Goal: Contribute content

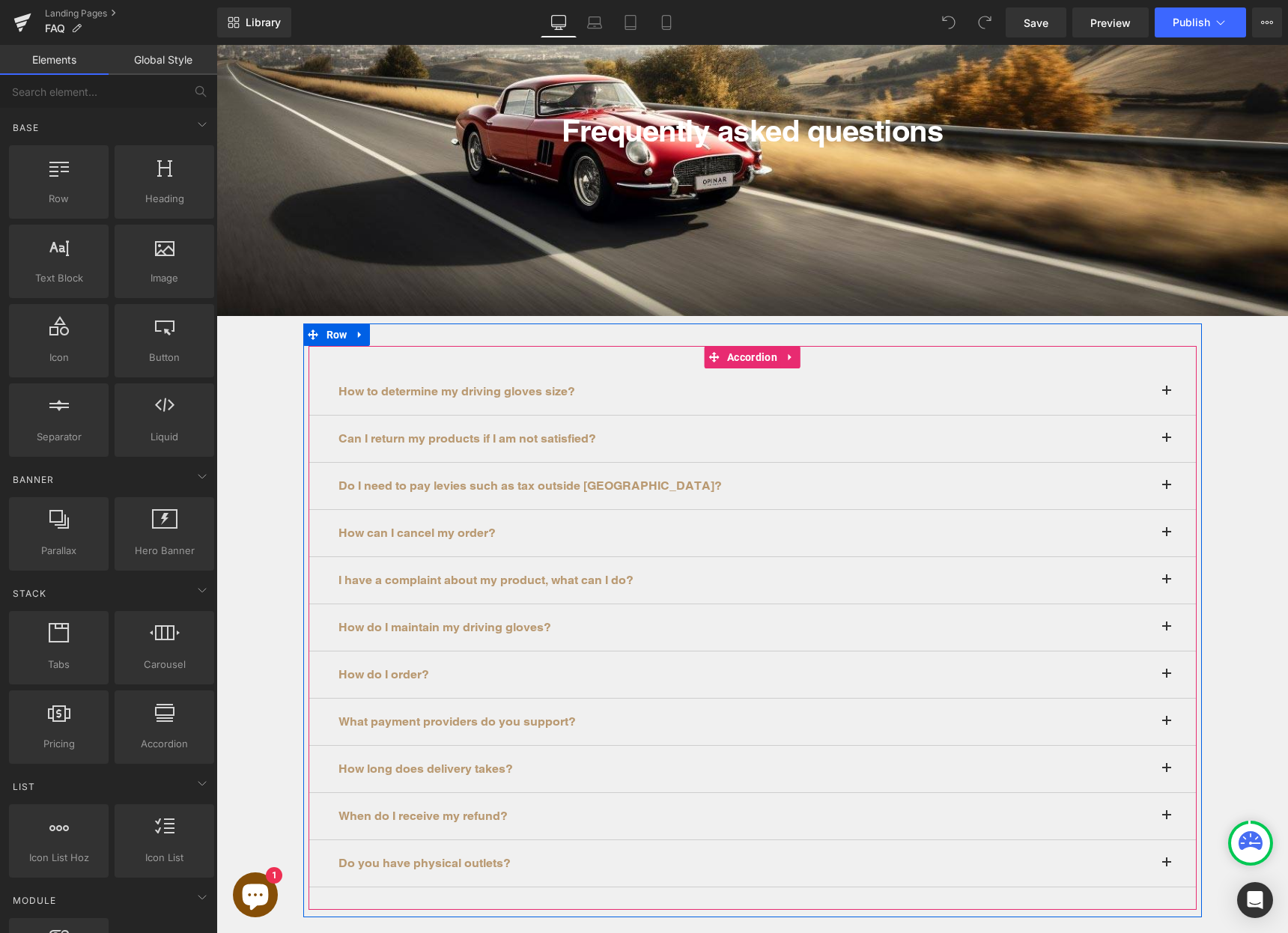
scroll to position [220, 0]
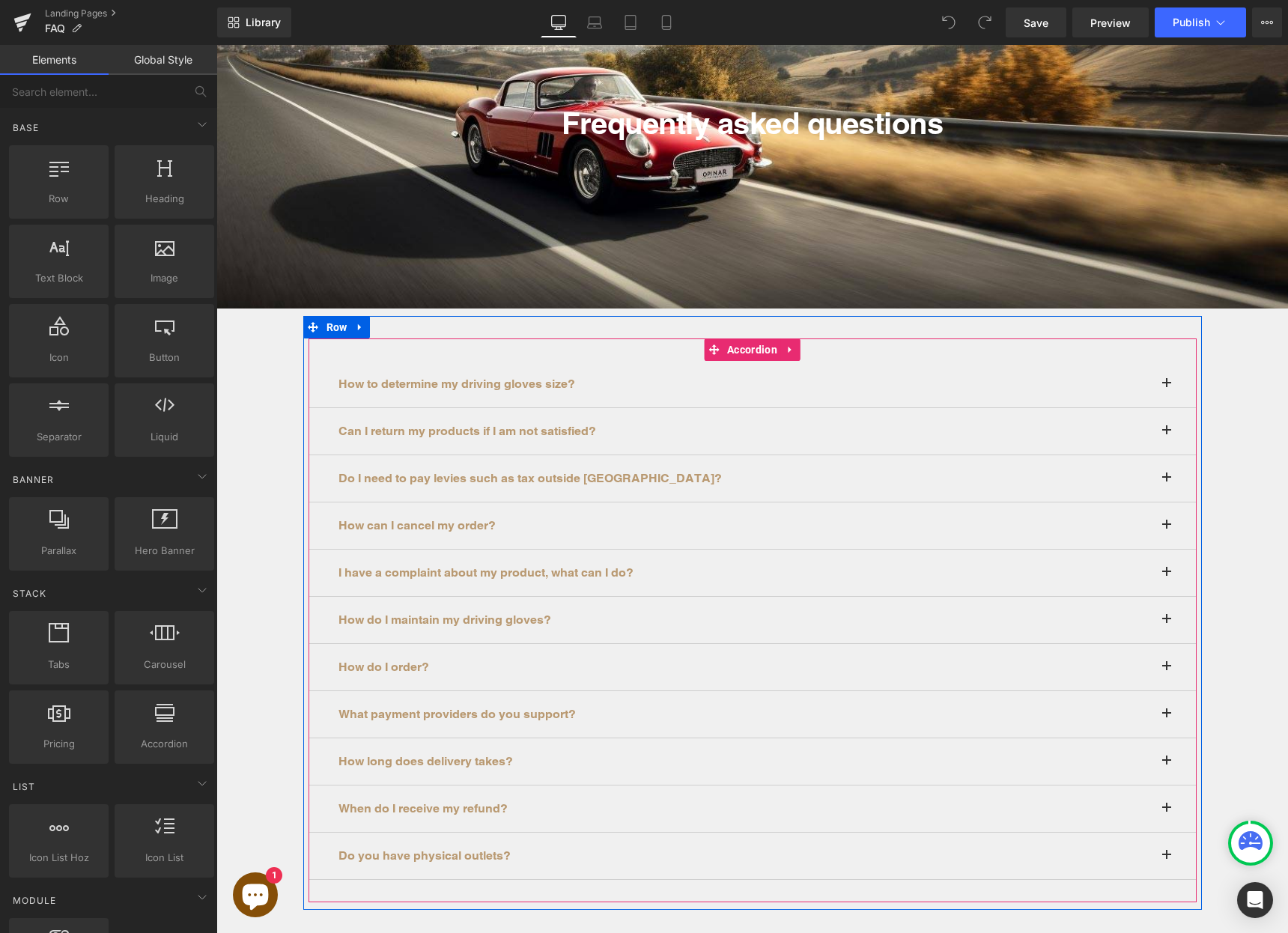
click at [1166, 761] on button at bounding box center [1181, 761] width 30 height 46
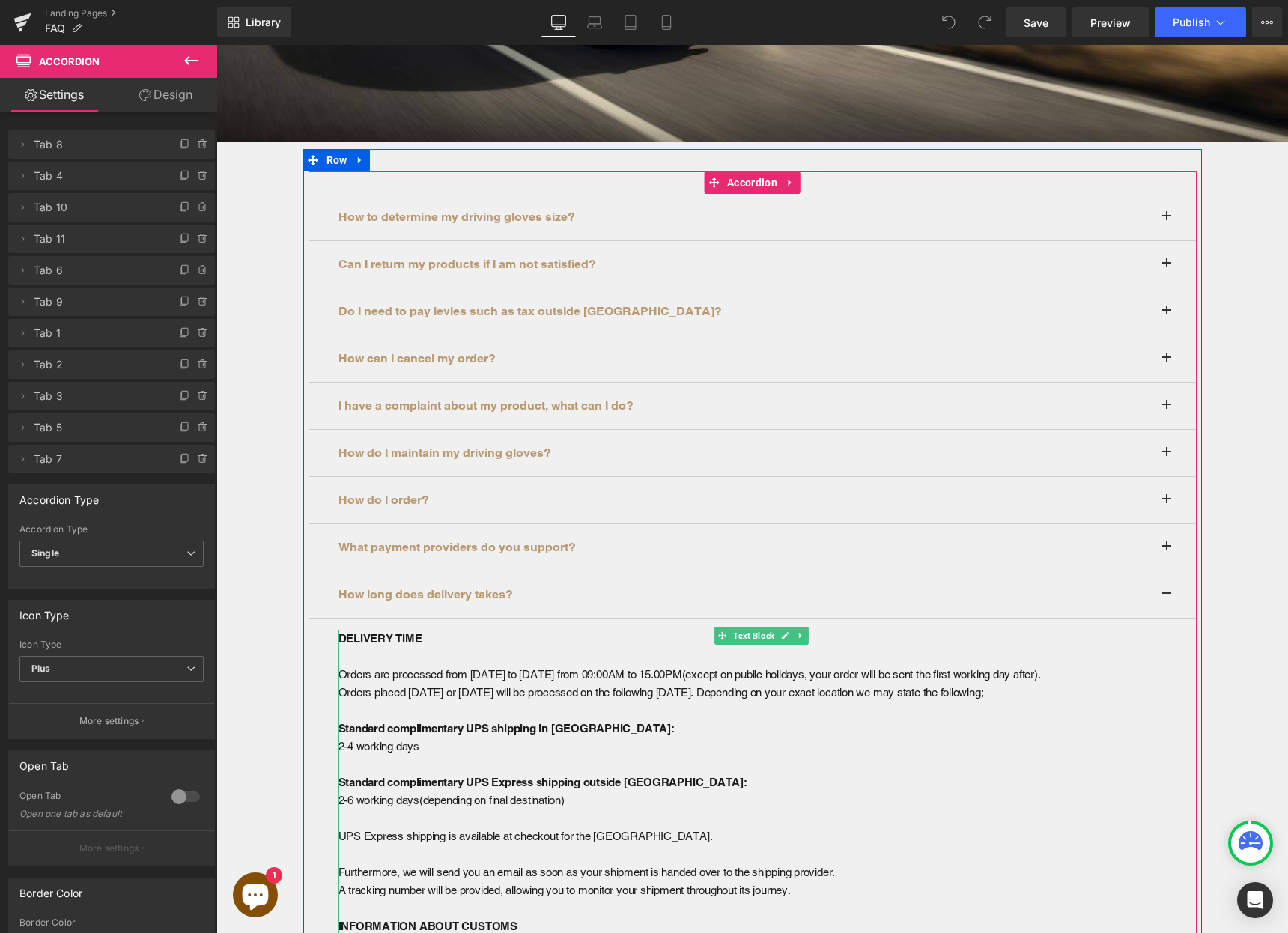
scroll to position [407, 0]
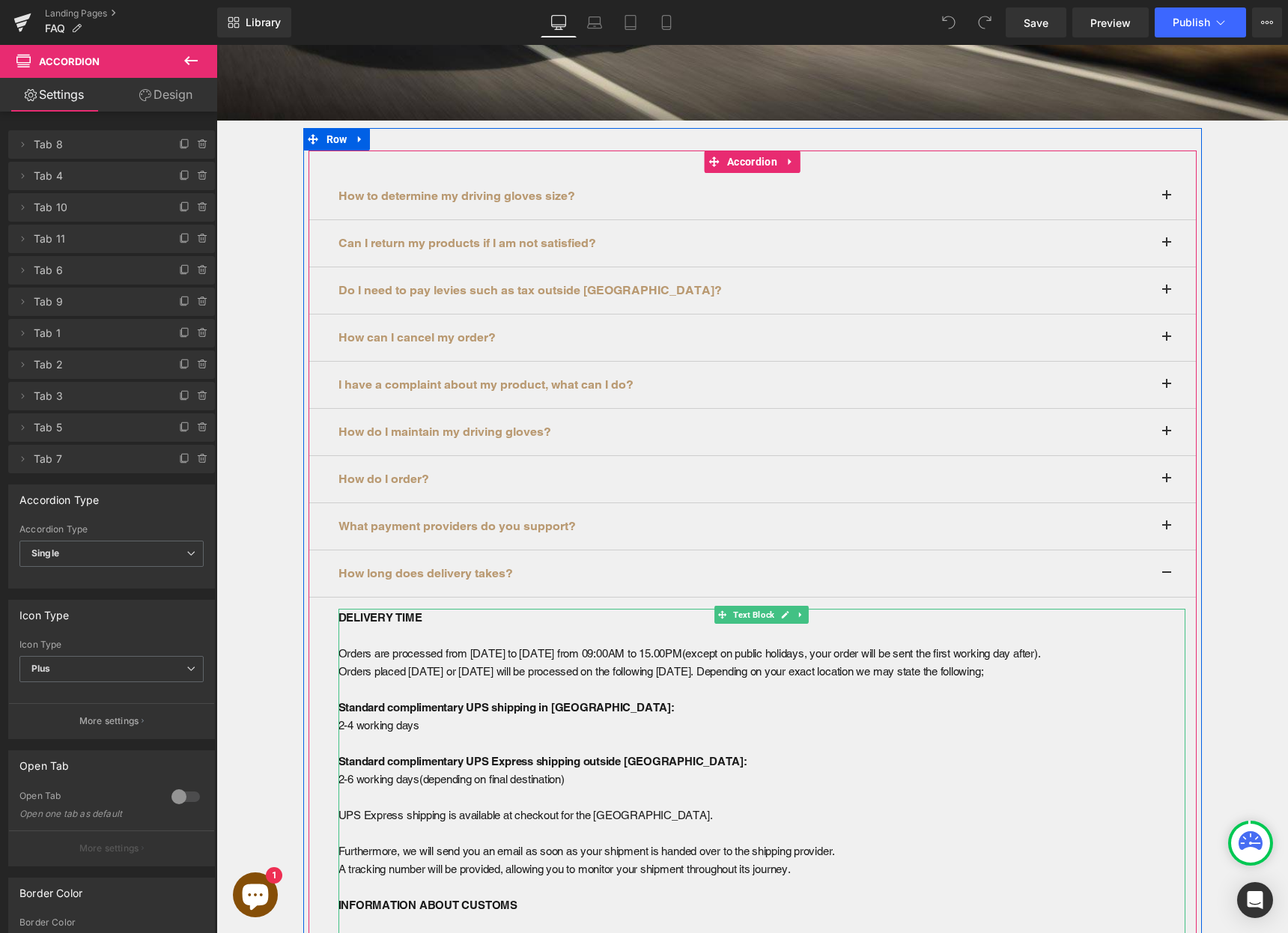
click at [494, 820] on p "UPS Express shipping is available at checkout for the [GEOGRAPHIC_DATA]." at bounding box center [762, 814] width 847 height 18
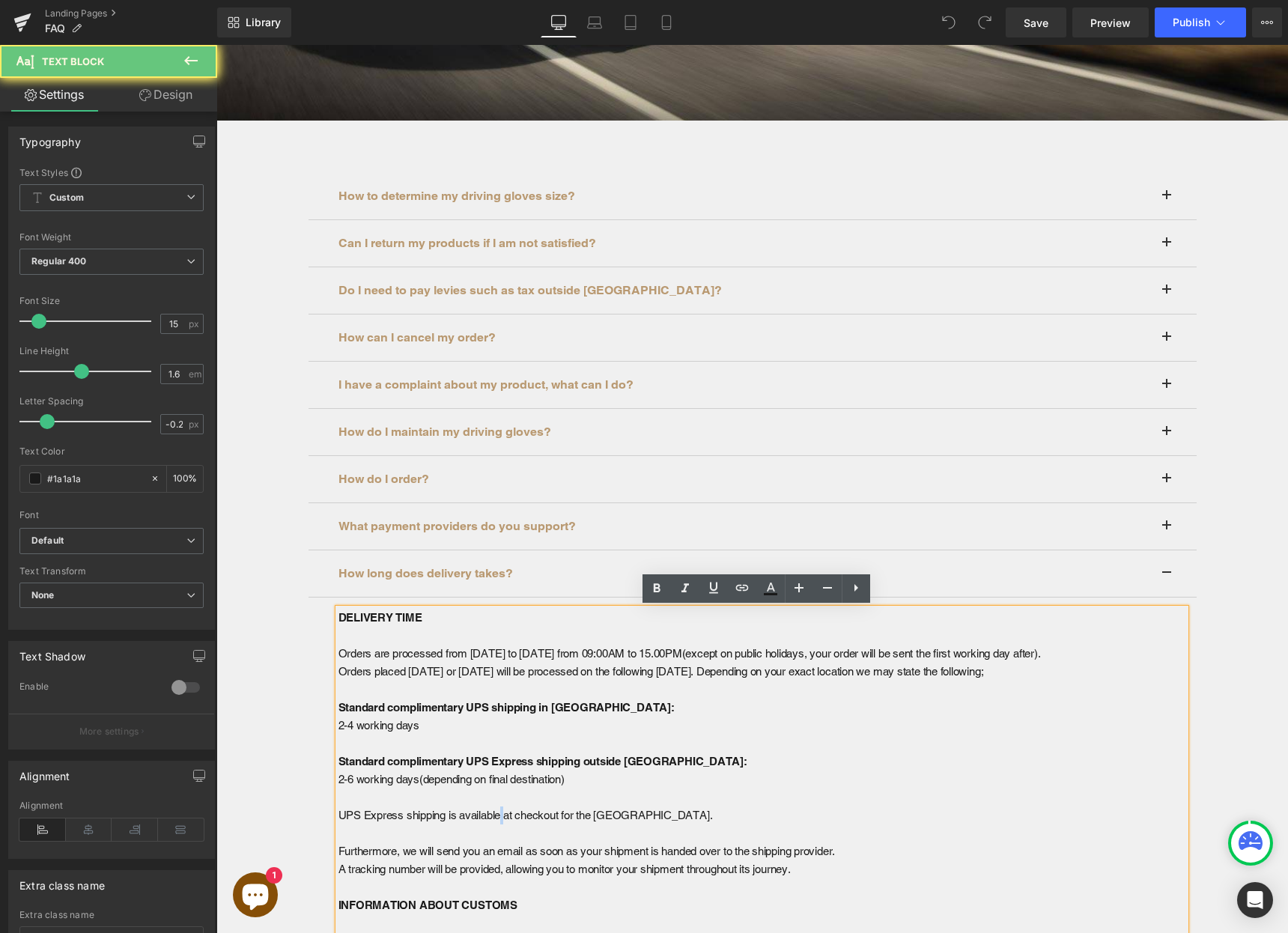
click at [494, 820] on p "UPS Express shipping is available at checkout for the [GEOGRAPHIC_DATA]." at bounding box center [762, 814] width 847 height 18
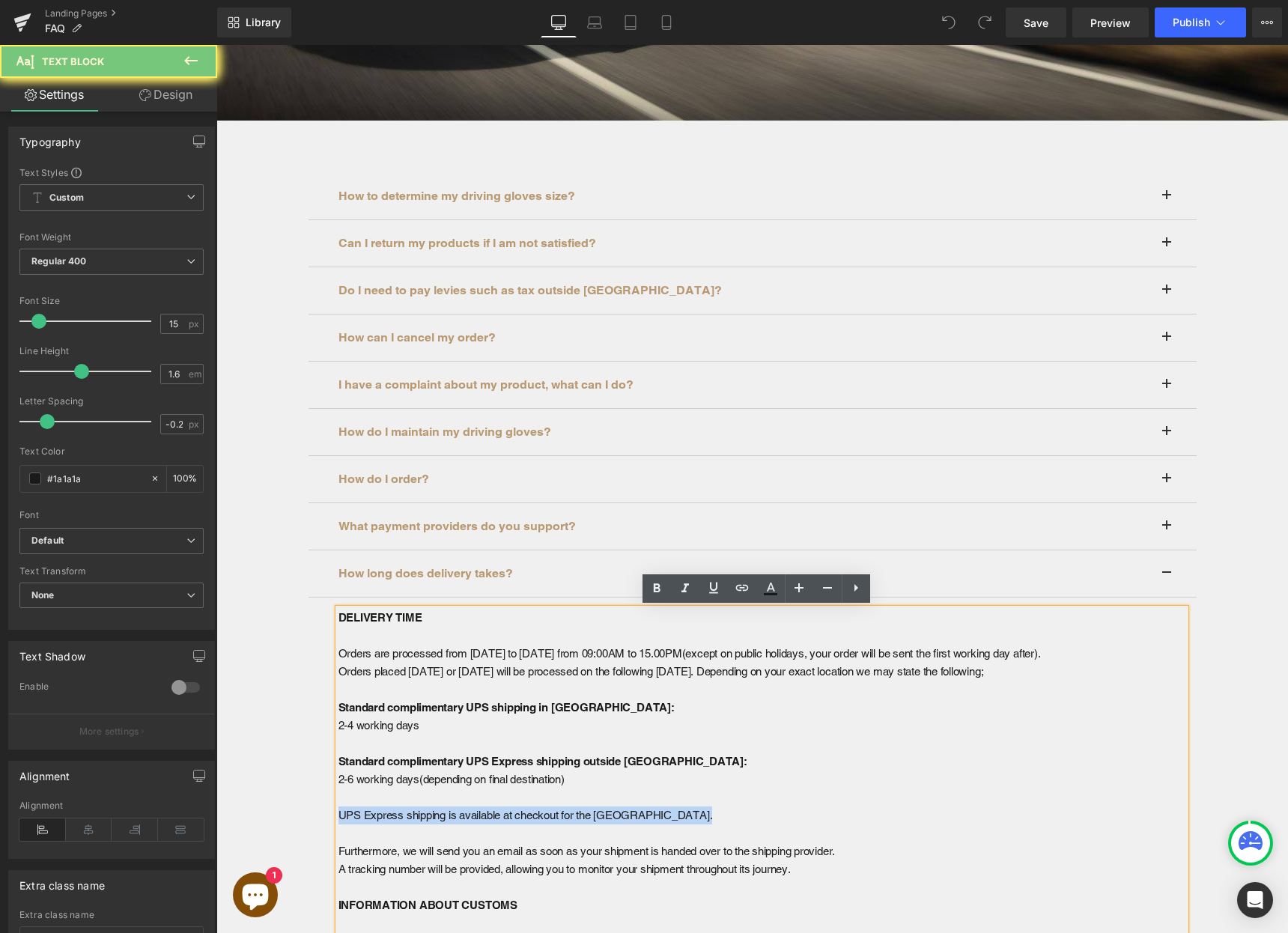
copy p "UPS Express shipping is available at checkout for the [GEOGRAPHIC_DATA]."
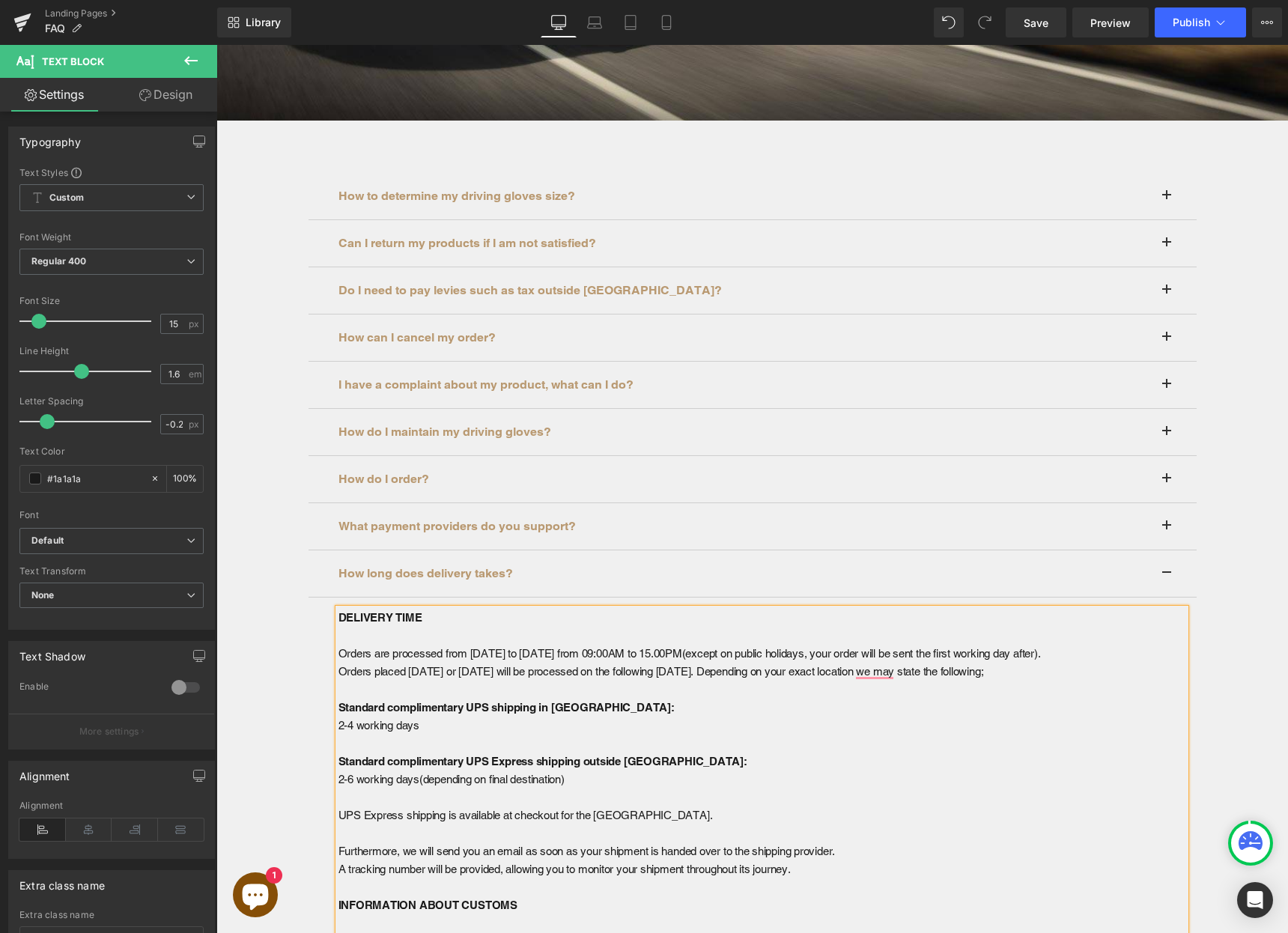
click at [454, 727] on p "2-4 working days" at bounding box center [762, 725] width 847 height 18
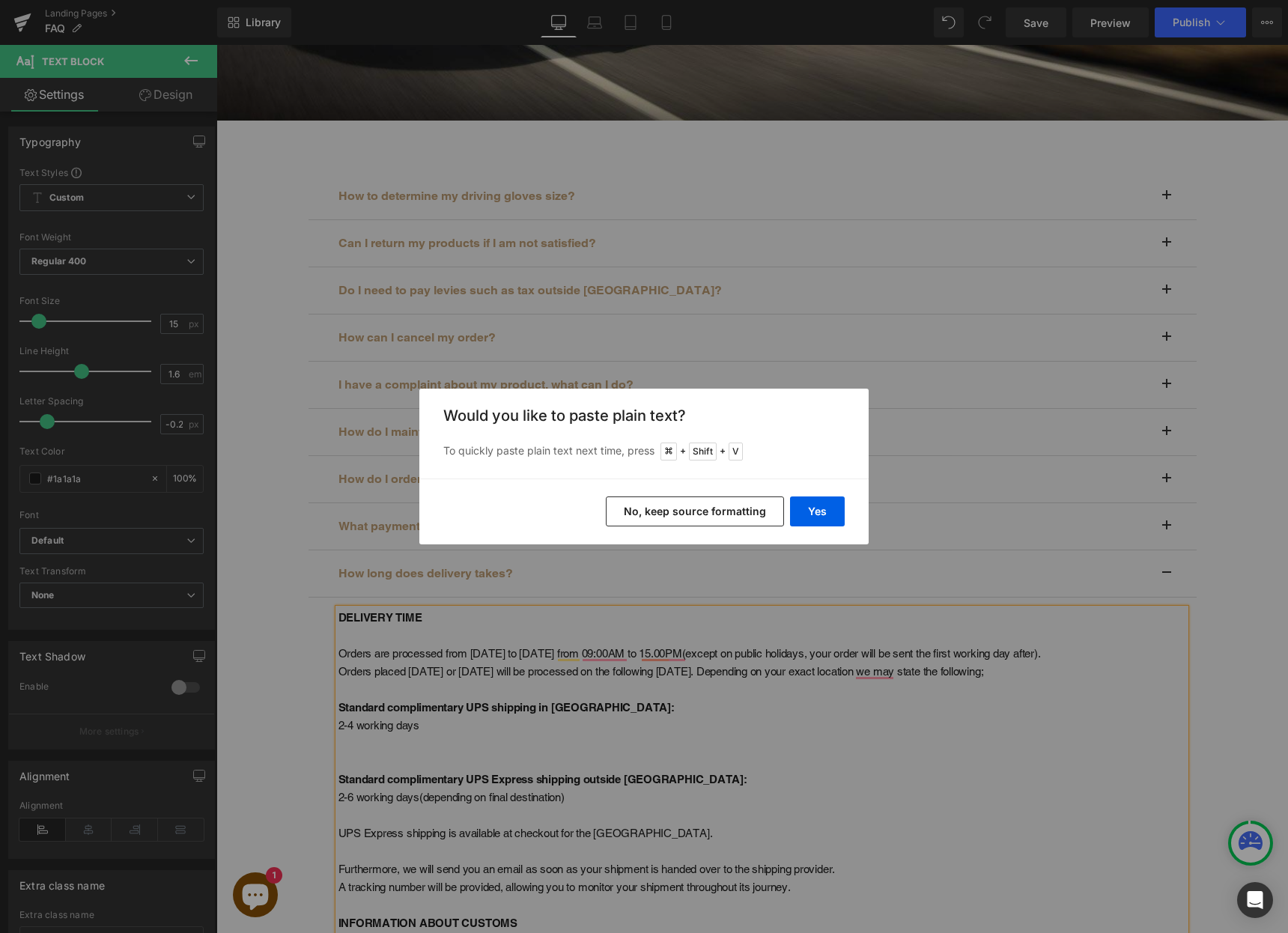
click at [733, 509] on button "No, keep source formatting" at bounding box center [695, 512] width 178 height 30
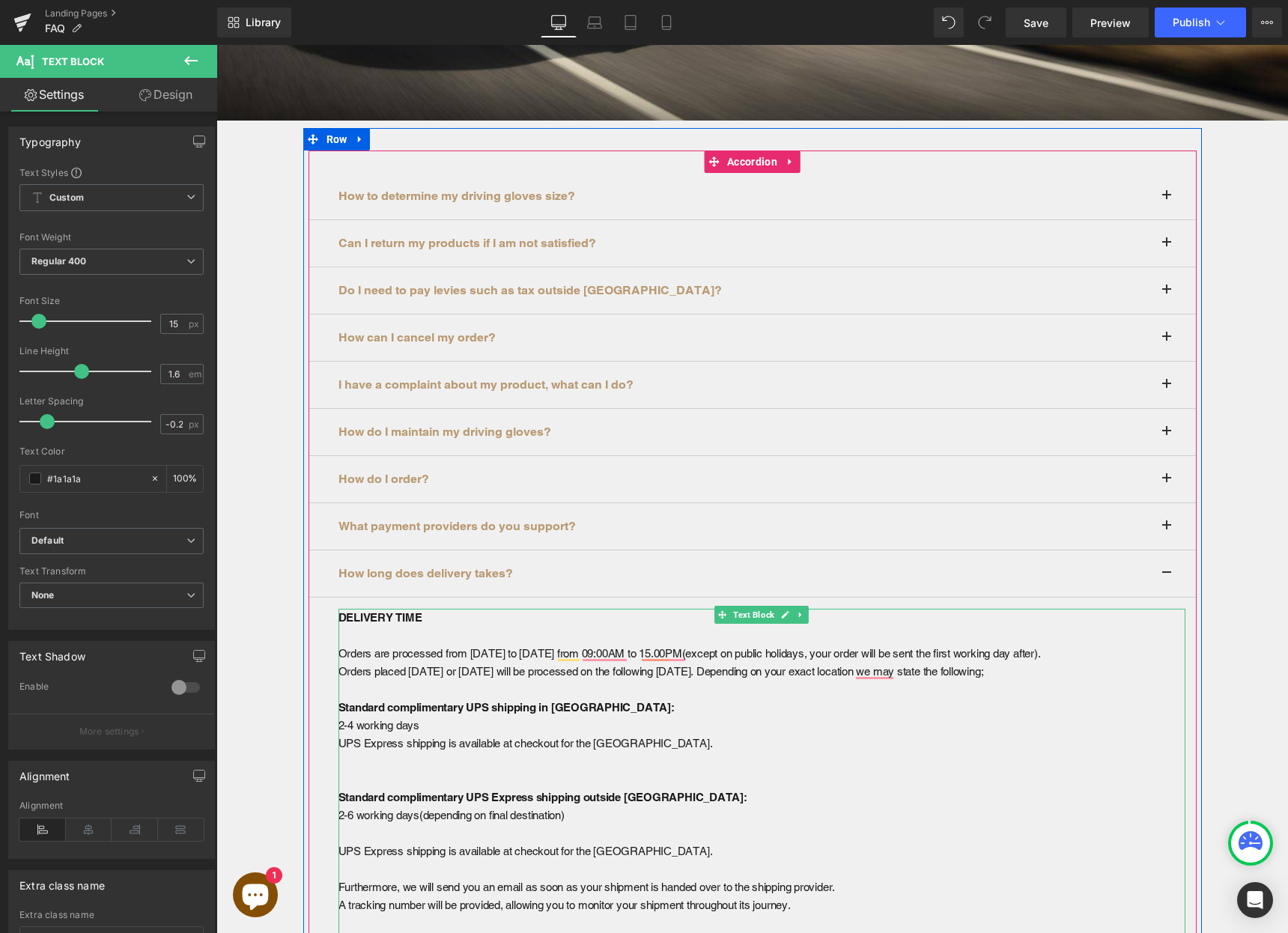
click at [434, 756] on div "To enrich screen reader interactions, please activate Accessibility in Grammarl…" at bounding box center [762, 761] width 847 height 18
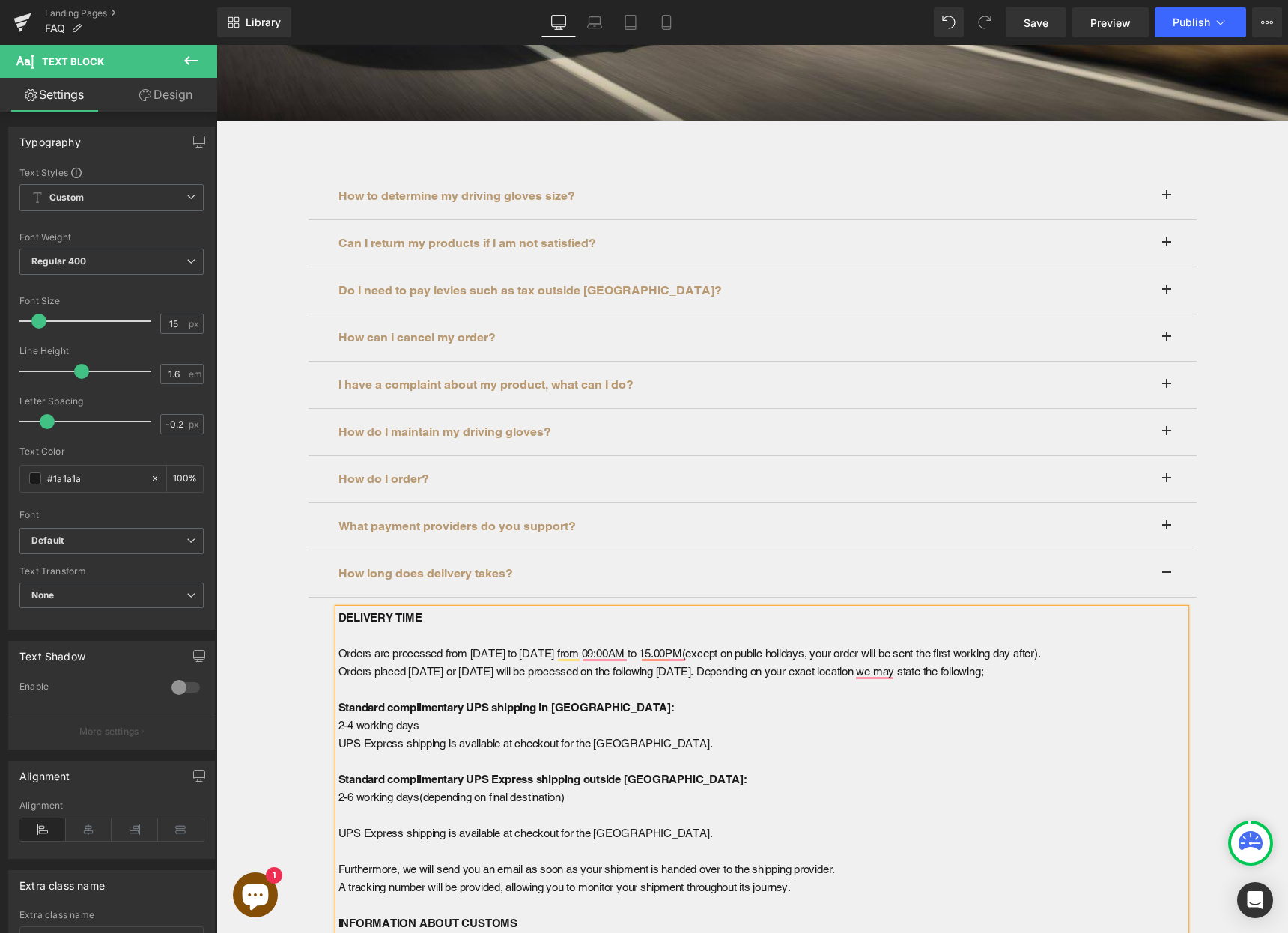
click at [443, 831] on p "UPS Express shipping is available at checkout for the [GEOGRAPHIC_DATA]." at bounding box center [762, 832] width 847 height 18
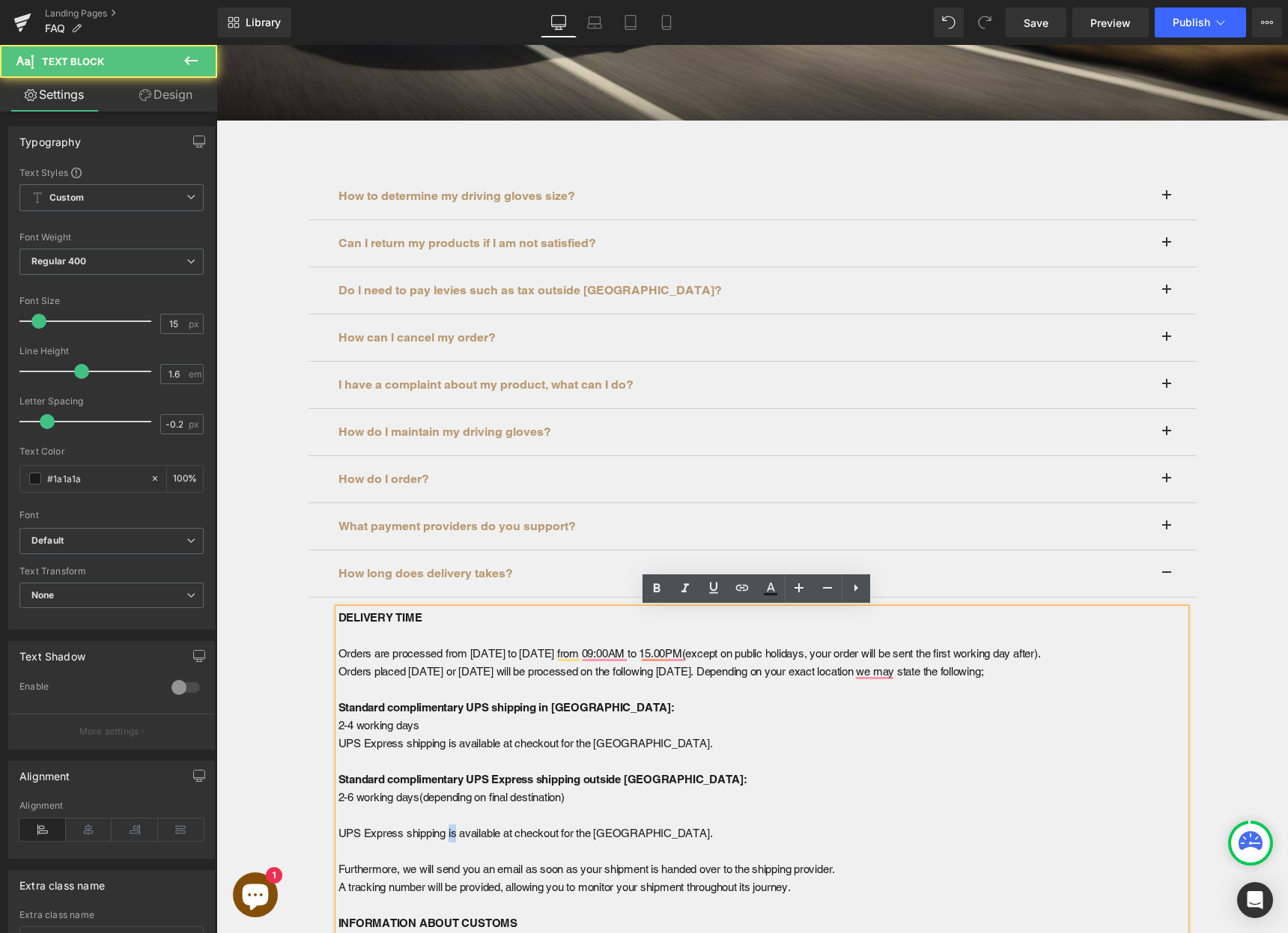
click at [443, 831] on p "UPS Express shipping is available at checkout for the [GEOGRAPHIC_DATA]." at bounding box center [762, 832] width 847 height 18
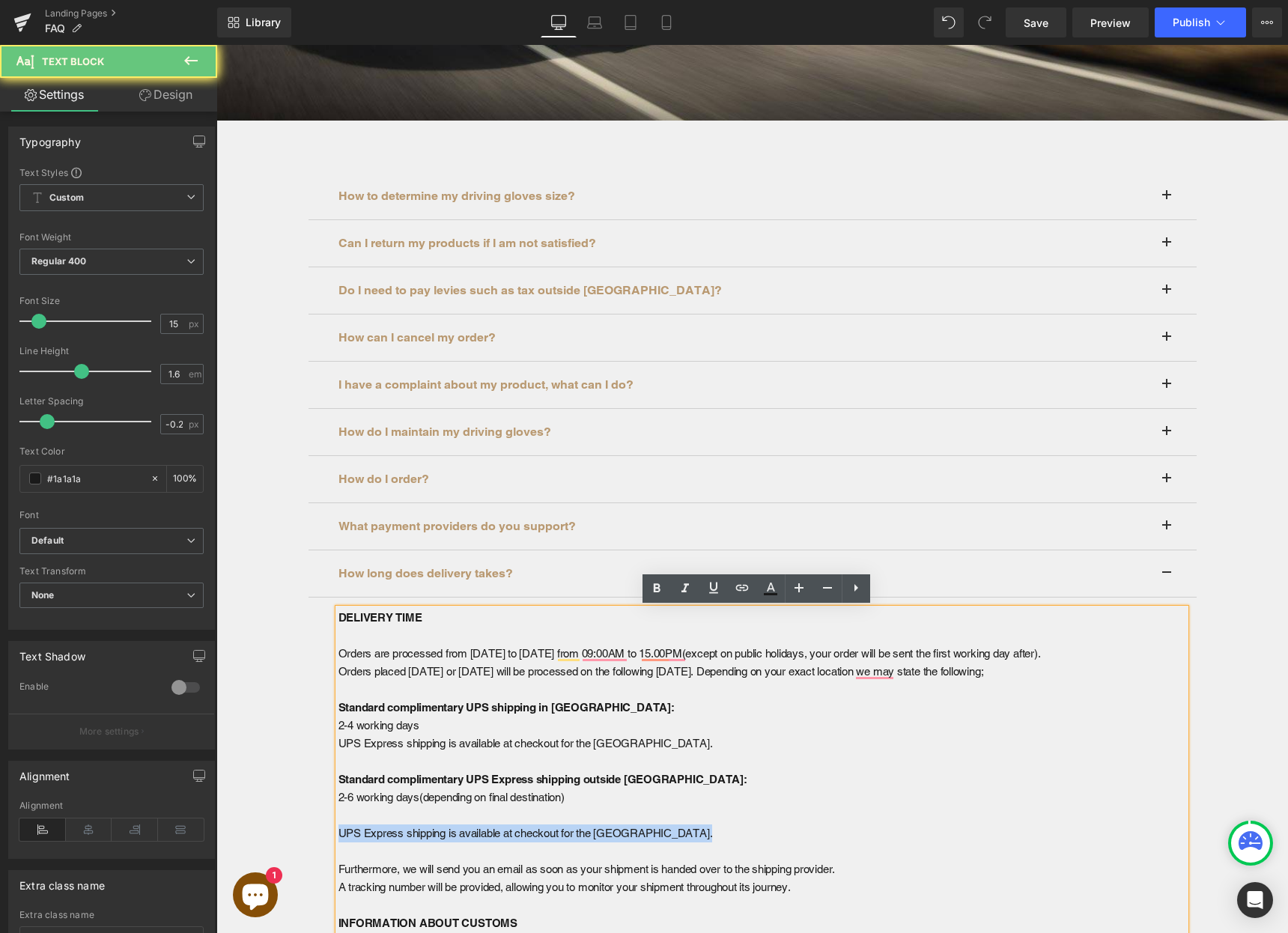
click at [443, 831] on p "UPS Express shipping is available at checkout for the [GEOGRAPHIC_DATA]." at bounding box center [762, 832] width 847 height 18
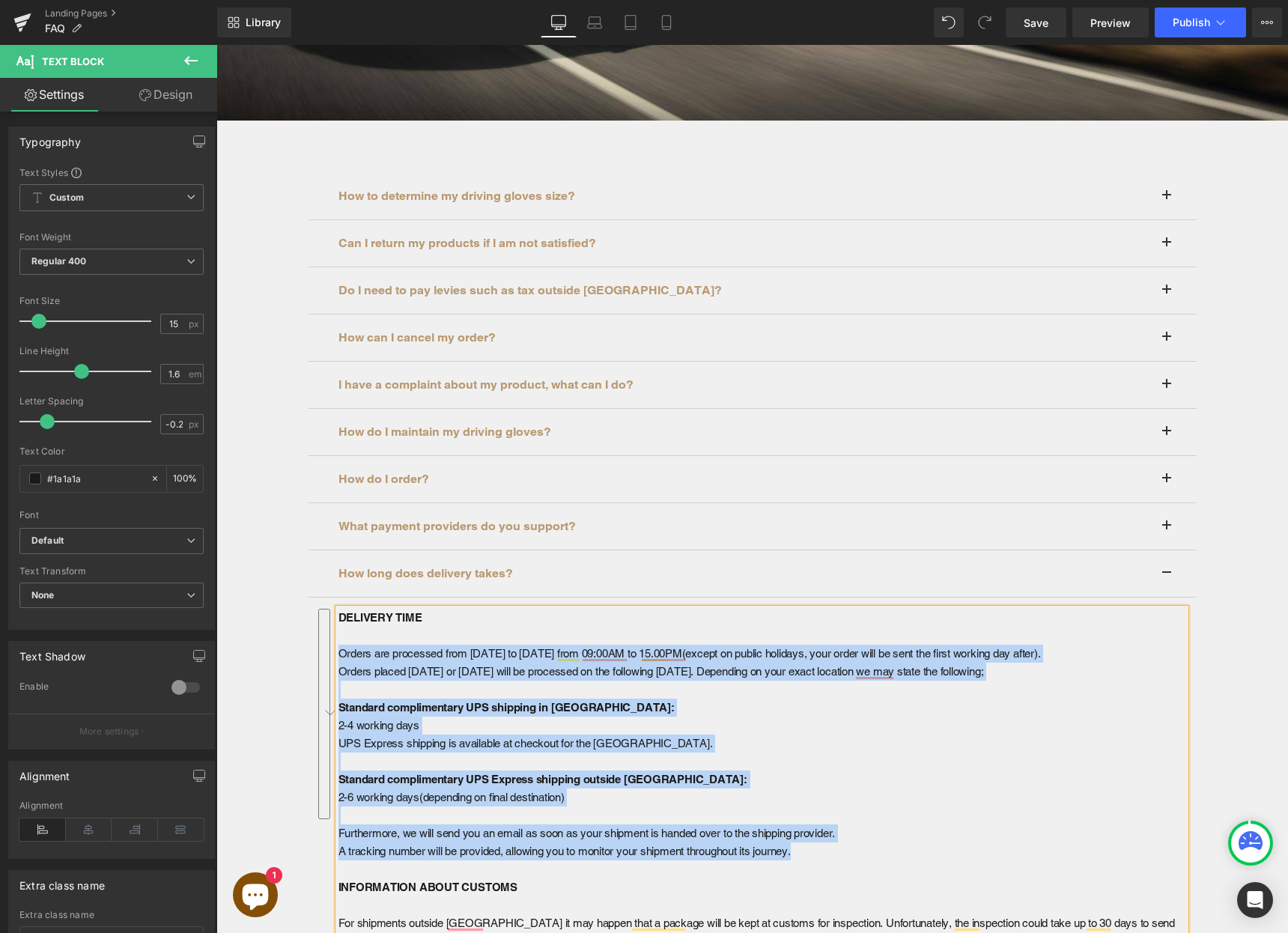
drag, startPoint x: 826, startPoint y: 853, endPoint x: 322, endPoint y: 650, distance: 543.3
click at [322, 649] on div "How to determine my driving gloves size? Heading Image How to pick the right dr…" at bounding box center [752, 678] width 888 height 1054
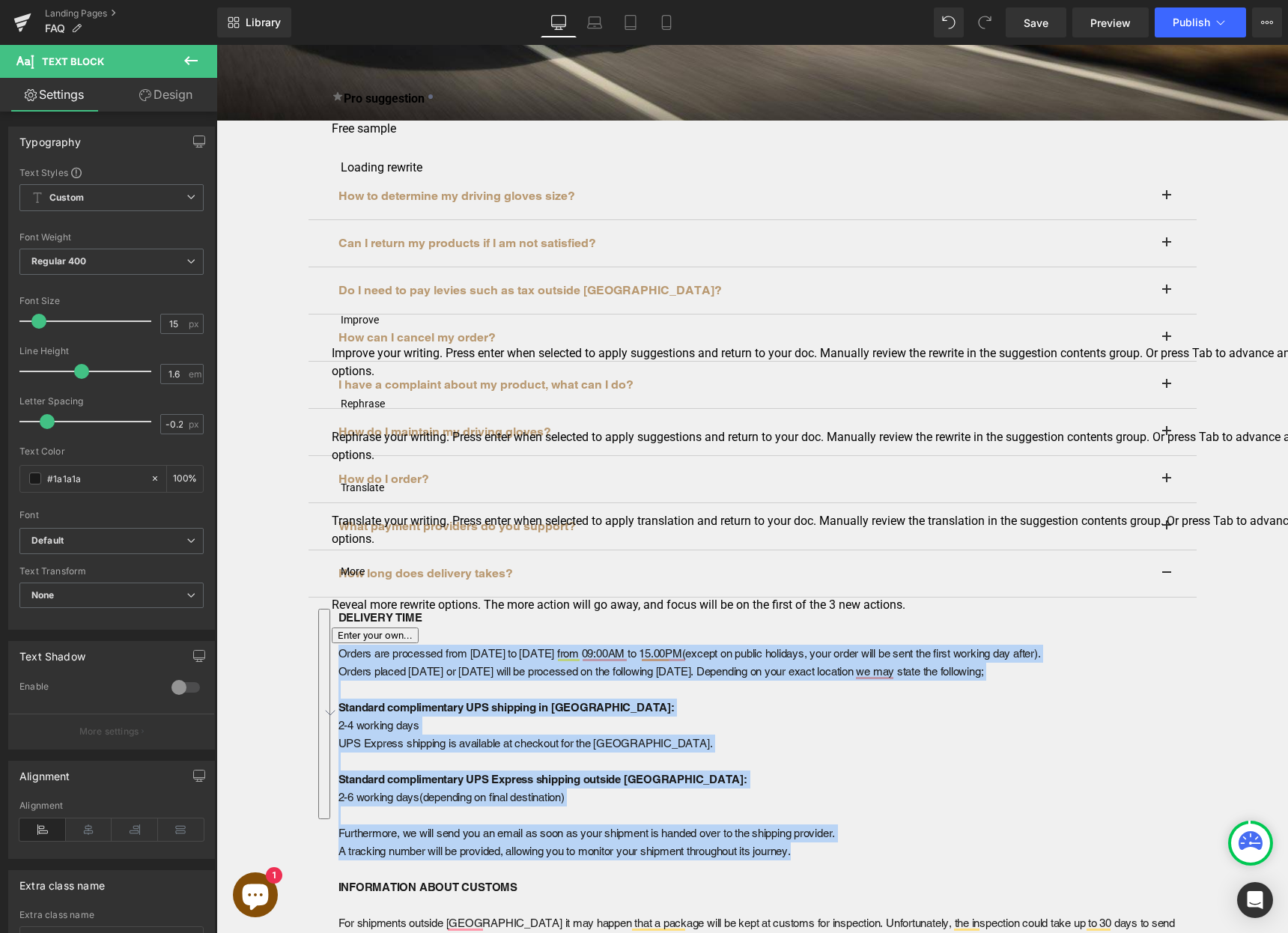
copy div "Orders are processed from [DATE] to [DATE] from 09:00AM to 15.00PM(except on pu…"
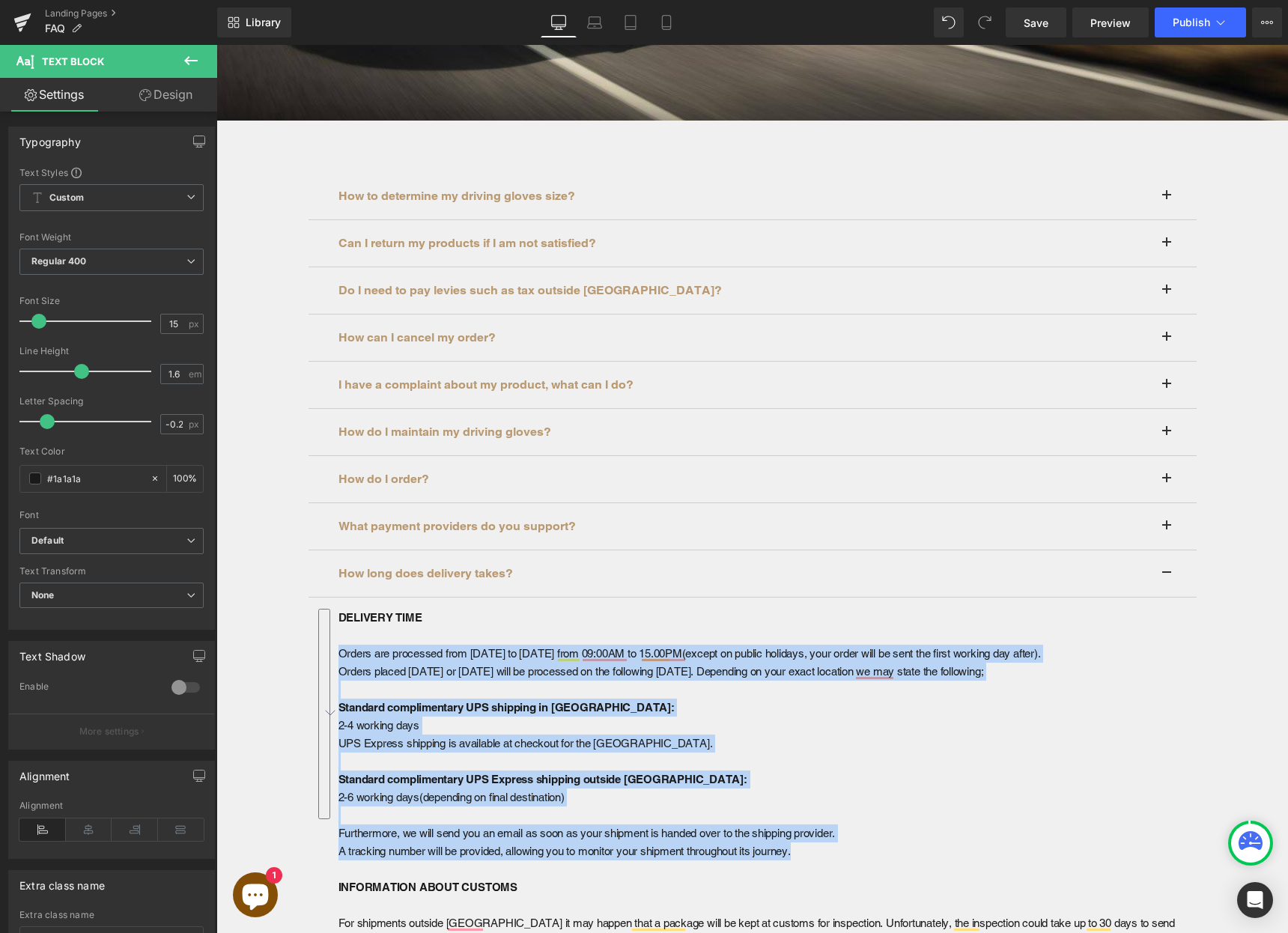
click at [471, 773] on strong "Standard complimentary UPS Express shipping outside [GEOGRAPHIC_DATA]:" at bounding box center [543, 779] width 409 height 13
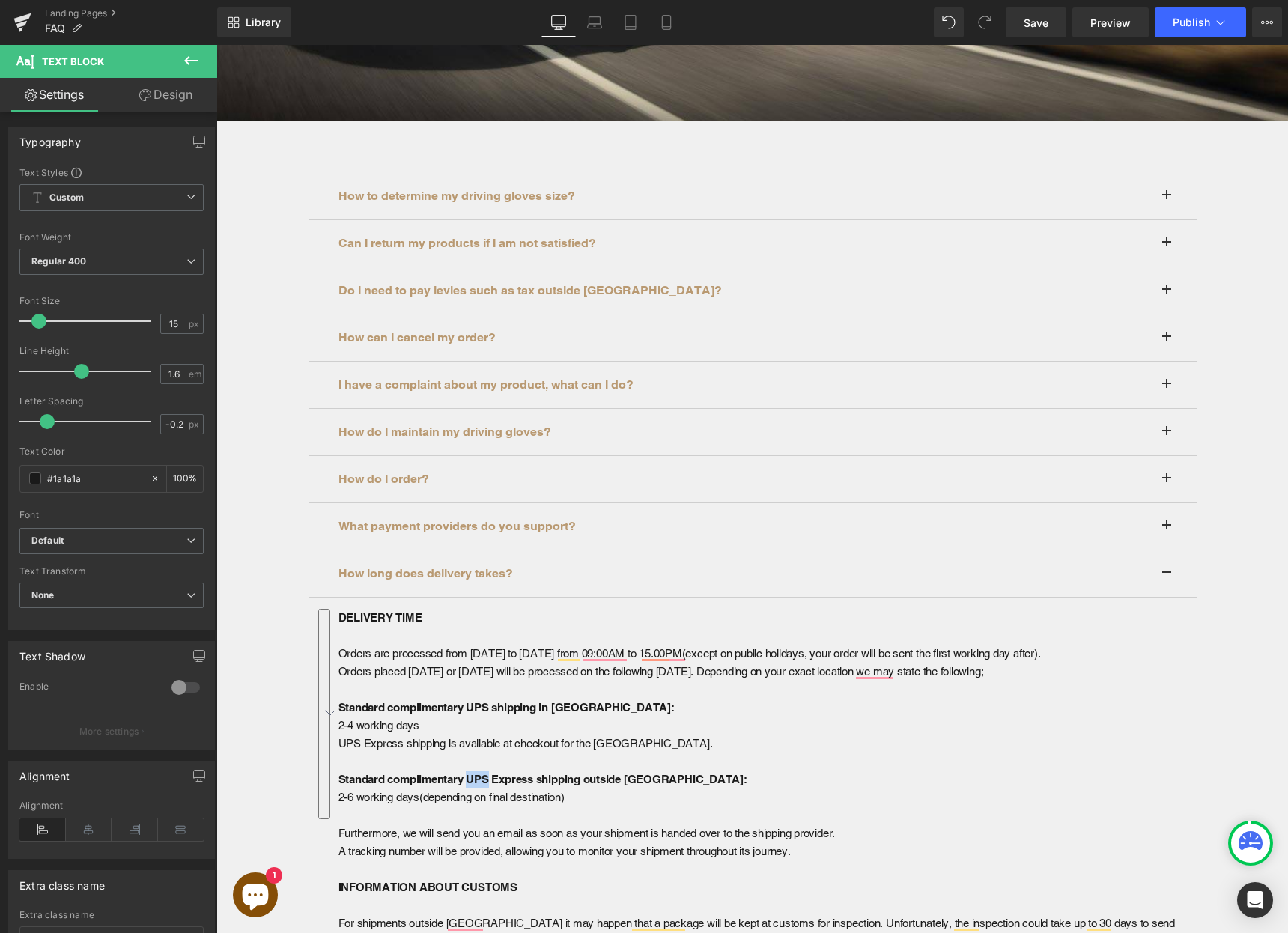
click at [471, 773] on strong "Standard complimentary UPS Express shipping outside [GEOGRAPHIC_DATA]:" at bounding box center [543, 779] width 409 height 13
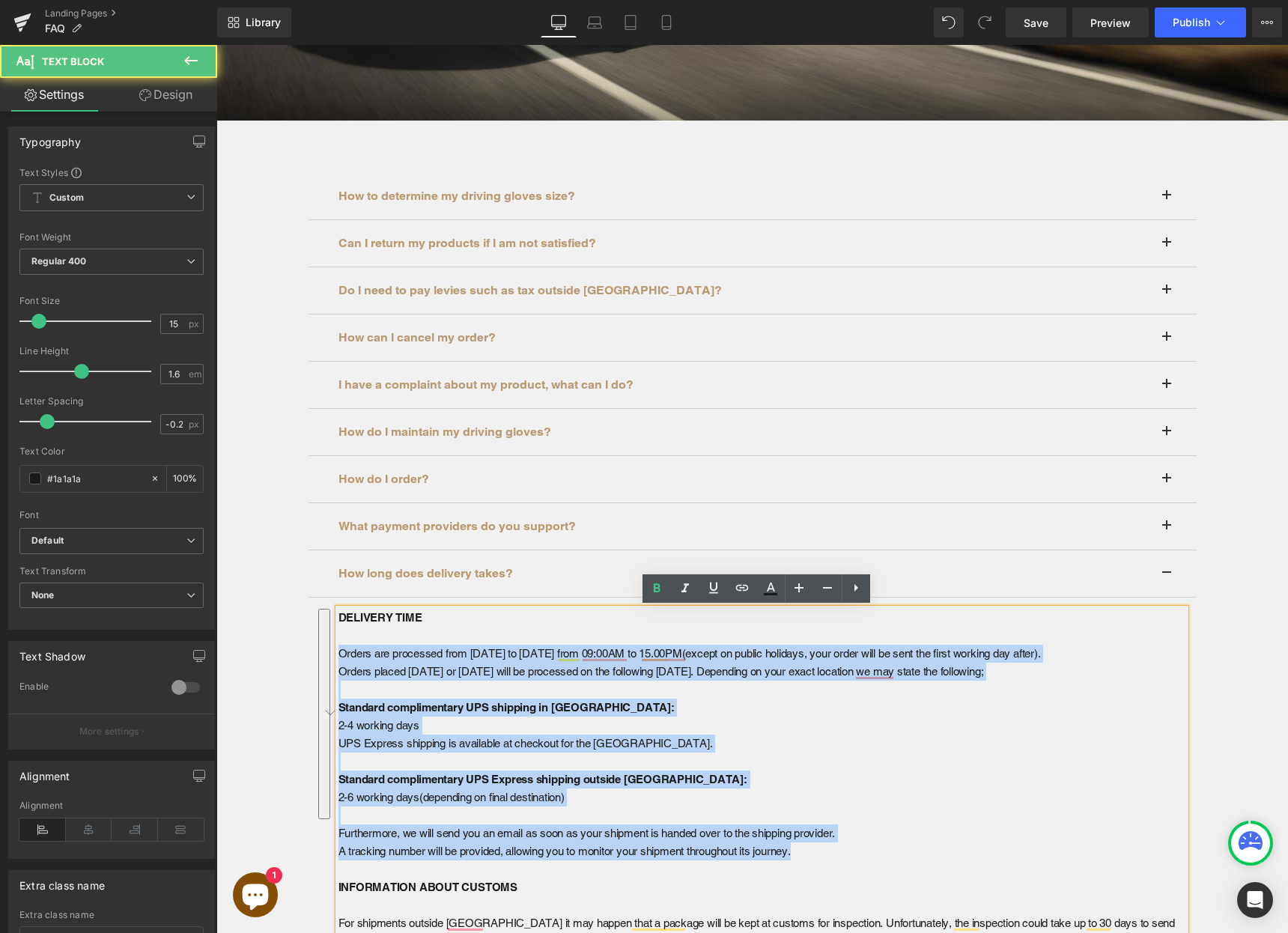
drag, startPoint x: 803, startPoint y: 852, endPoint x: 316, endPoint y: 660, distance: 523.5
click at [316, 660] on article "DELIVERY TIME Orders are processed from [DATE] to [DATE] from 09:00AM to 15.00P…" at bounding box center [752, 843] width 888 height 490
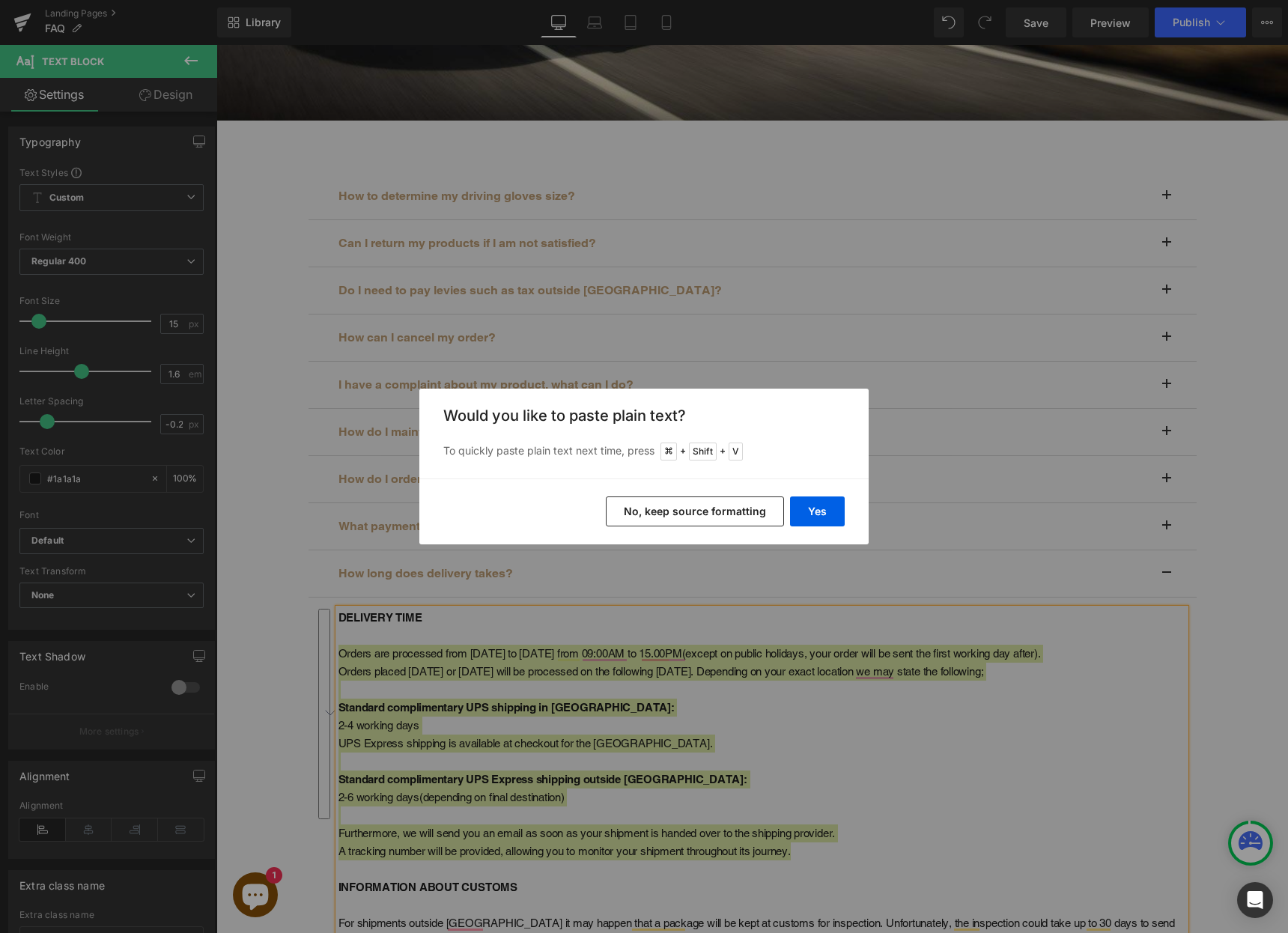
click at [695, 511] on button "No, keep source formatting" at bounding box center [695, 512] width 178 height 30
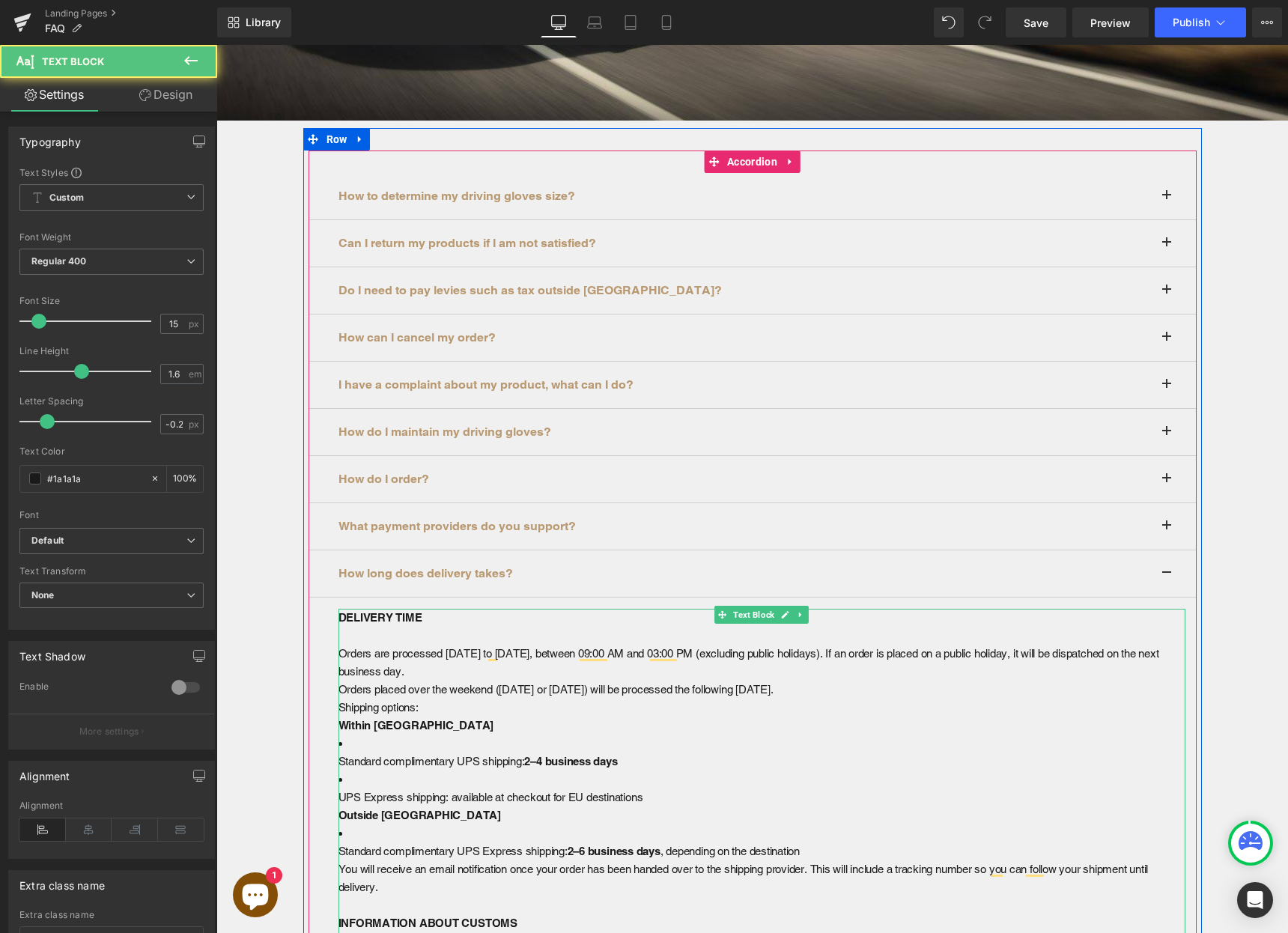
click at [827, 654] on p "Orders are processed [DATE] to [DATE], between 09:00 AM and 03:00 PM (excluding…" at bounding box center [762, 663] width 847 height 36
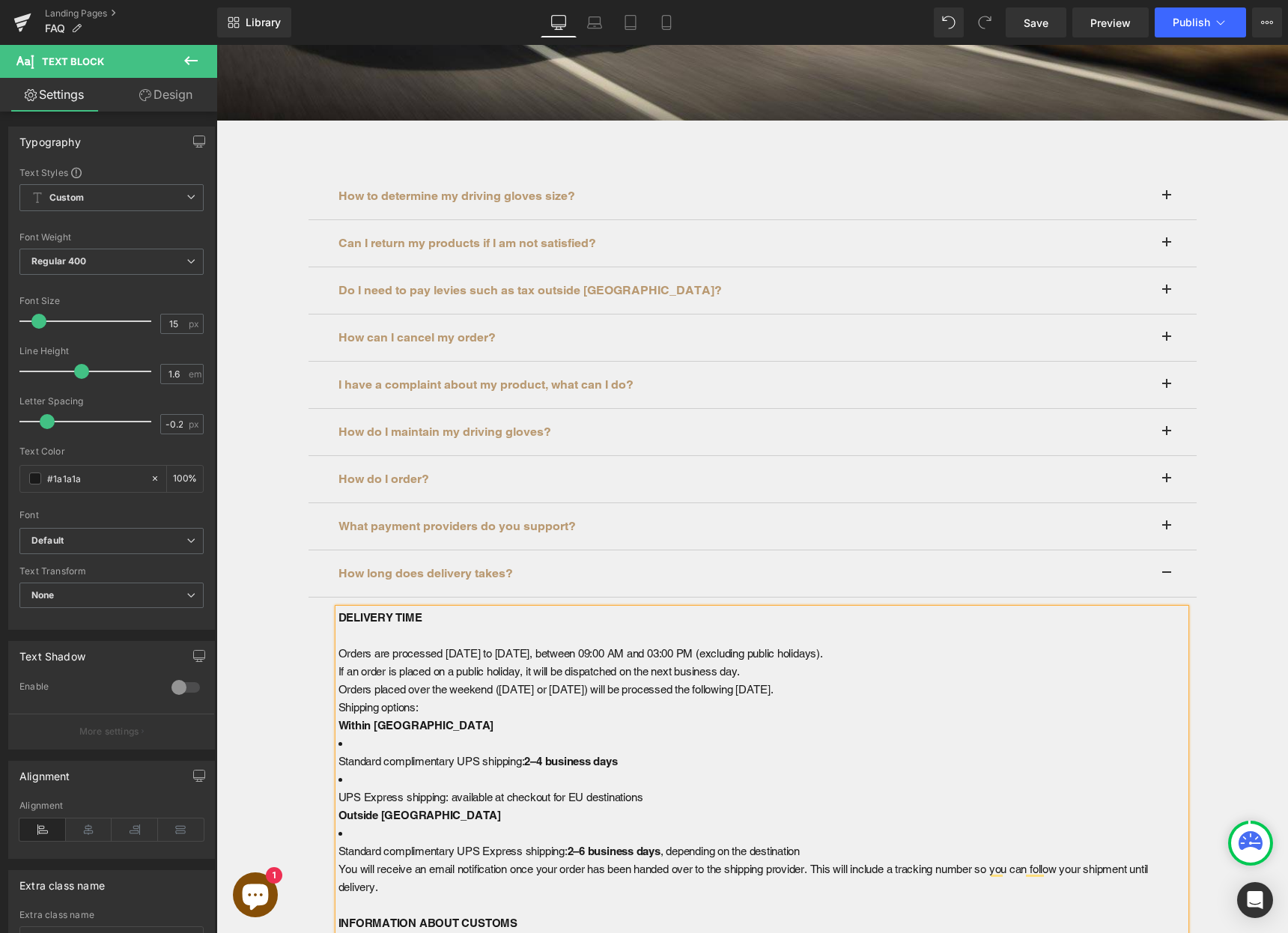
click at [796, 670] on p "Orders are processed [DATE] to [DATE], between 09:00 AM and 03:00 PM (excluding…" at bounding box center [762, 663] width 847 height 36
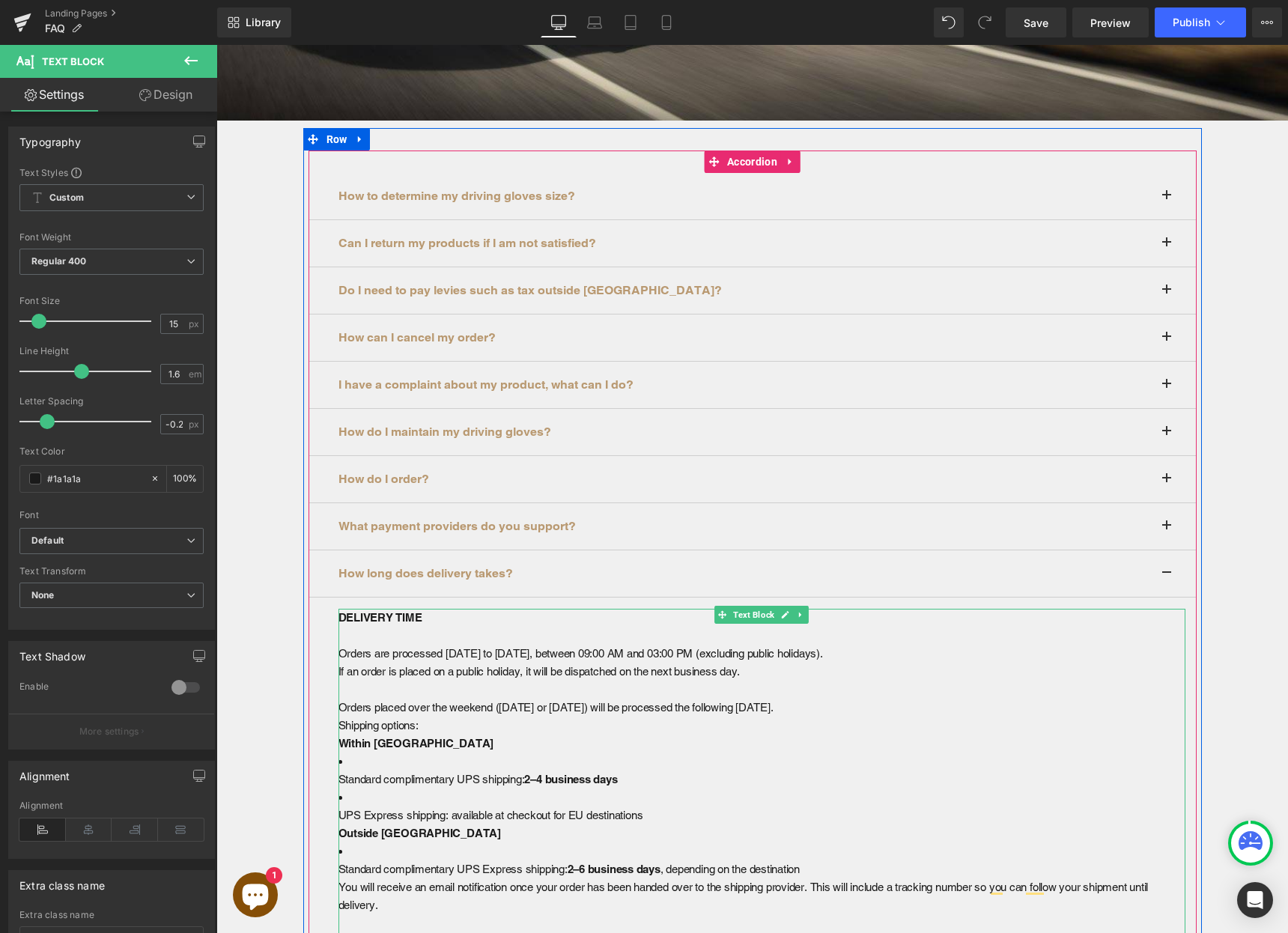
click at [825, 704] on p "Orders placed over the weekend ([DATE] or [DATE]) will be processed the followi…" at bounding box center [762, 707] width 847 height 18
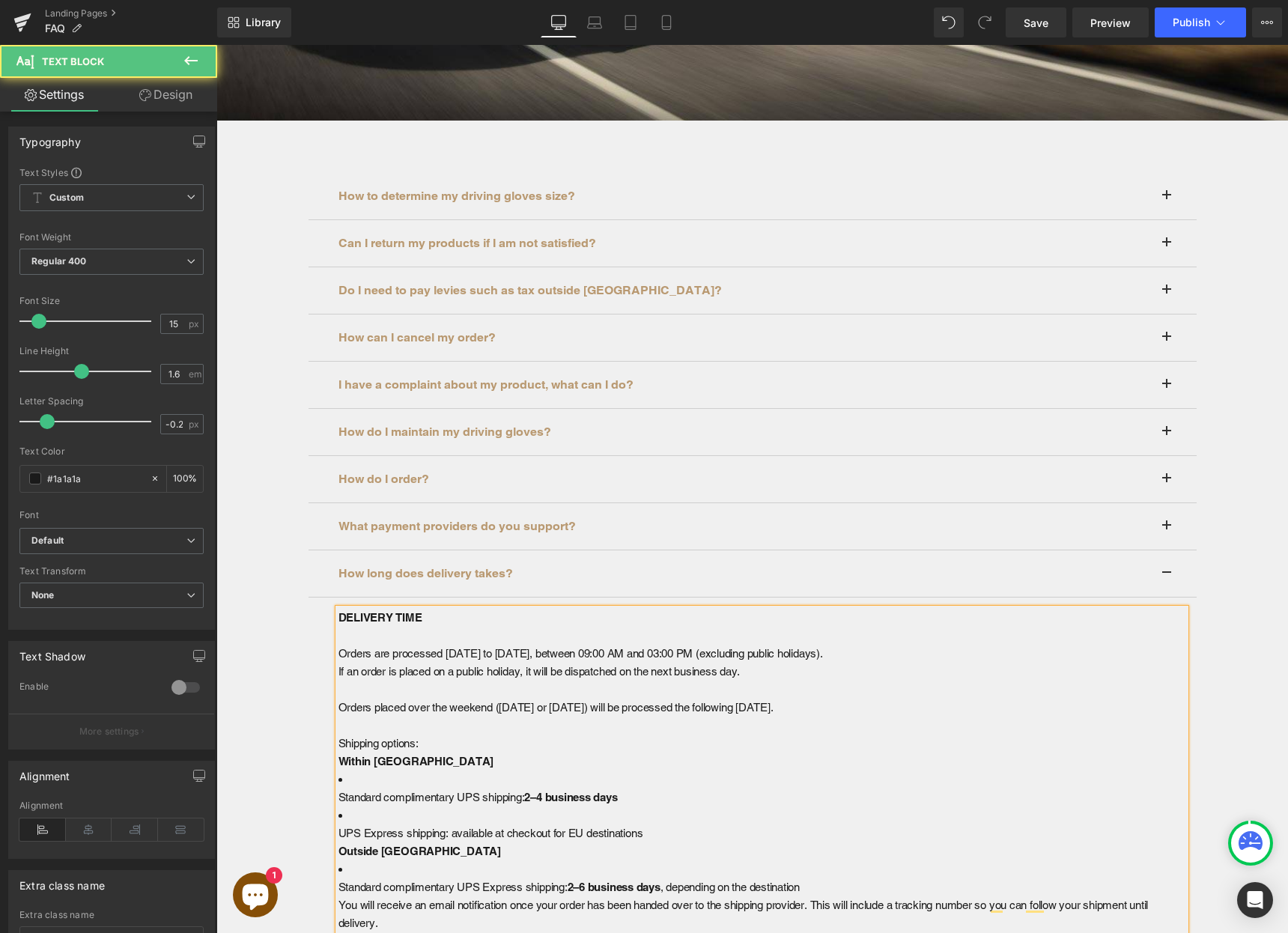
click at [355, 779] on li "Standard complimentary UPS shipping: 2–4 business days" at bounding box center [762, 788] width 847 height 36
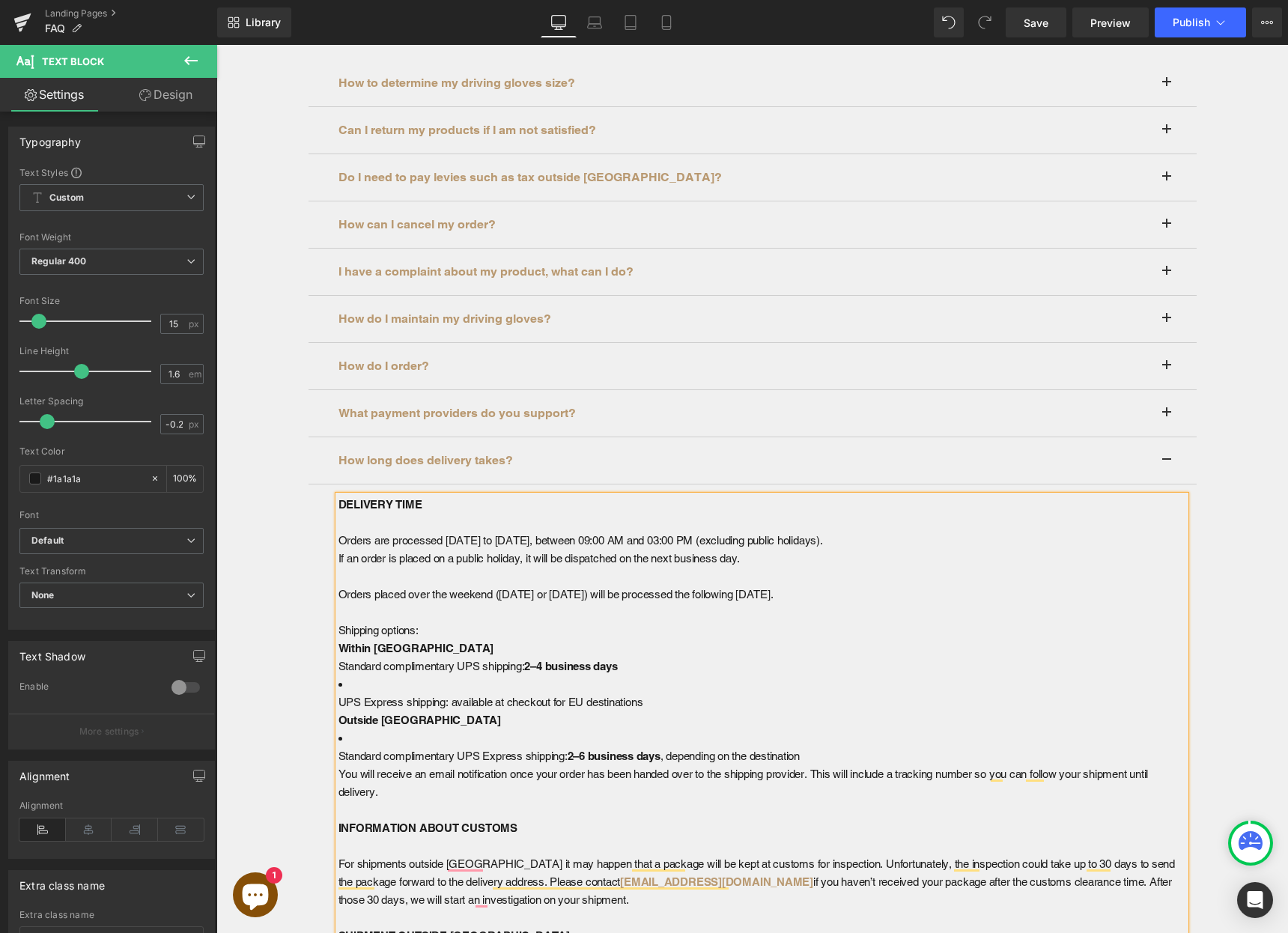
scroll to position [526, 0]
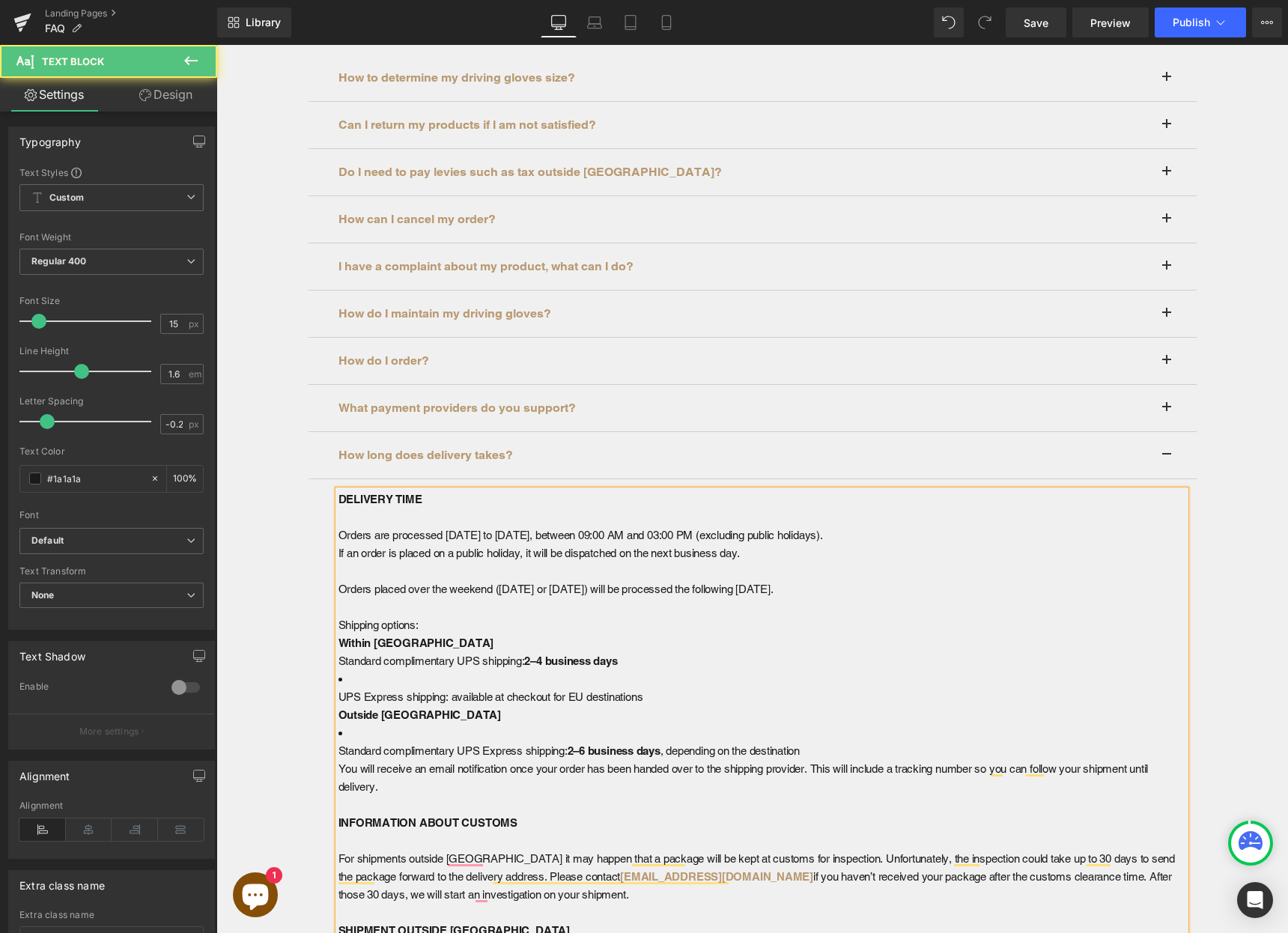
drag, startPoint x: 343, startPoint y: 733, endPoint x: 308, endPoint y: 732, distance: 35.0
click at [308, 732] on article "DELIVERY TIME Orders are processed [DATE] to [DATE], between 09:00 AM and 03:00…" at bounding box center [752, 750] width 888 height 544
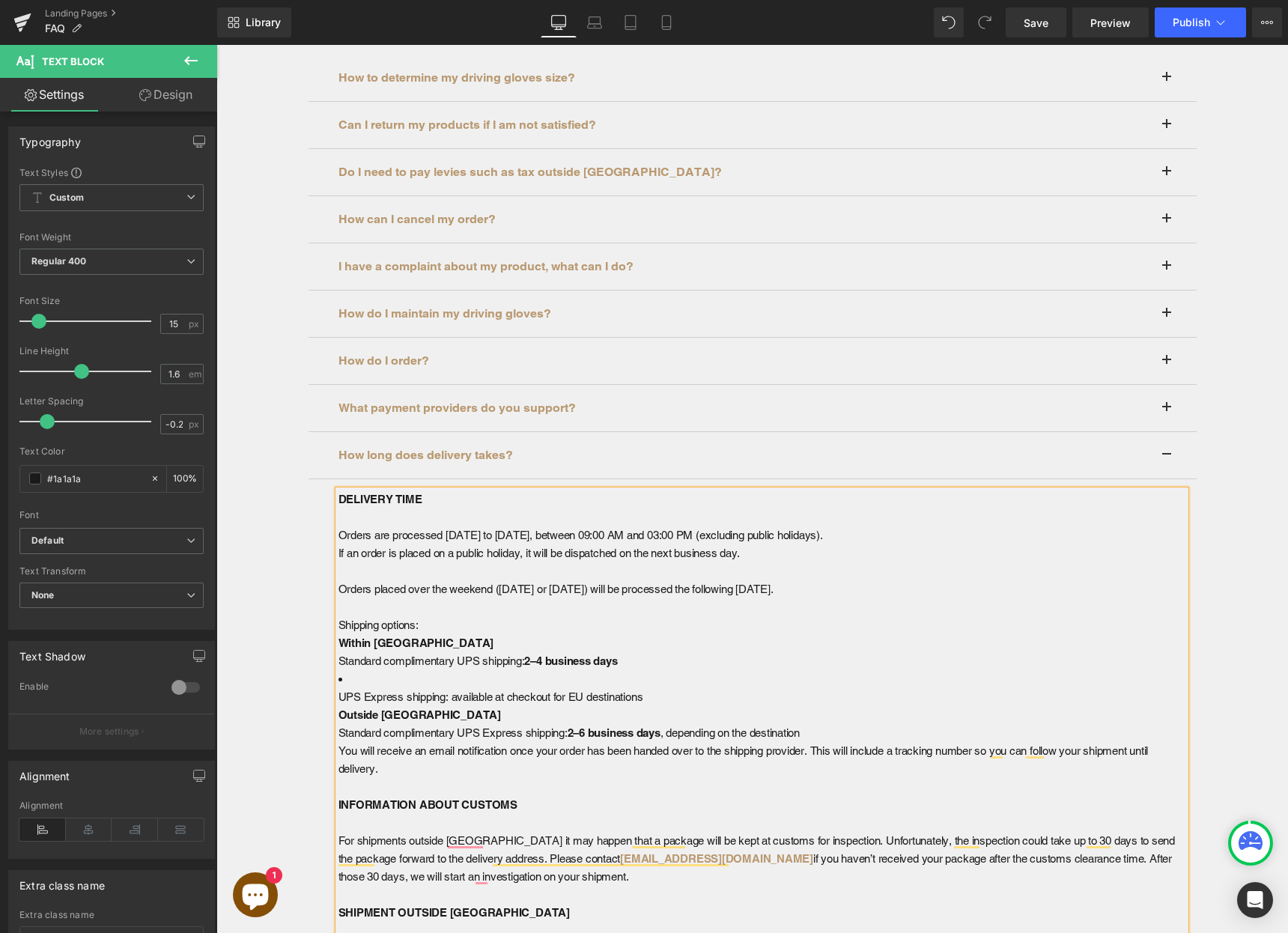
click at [339, 696] on p "UPS Express shipping: available at checkout for EU destinations" at bounding box center [762, 696] width 847 height 18
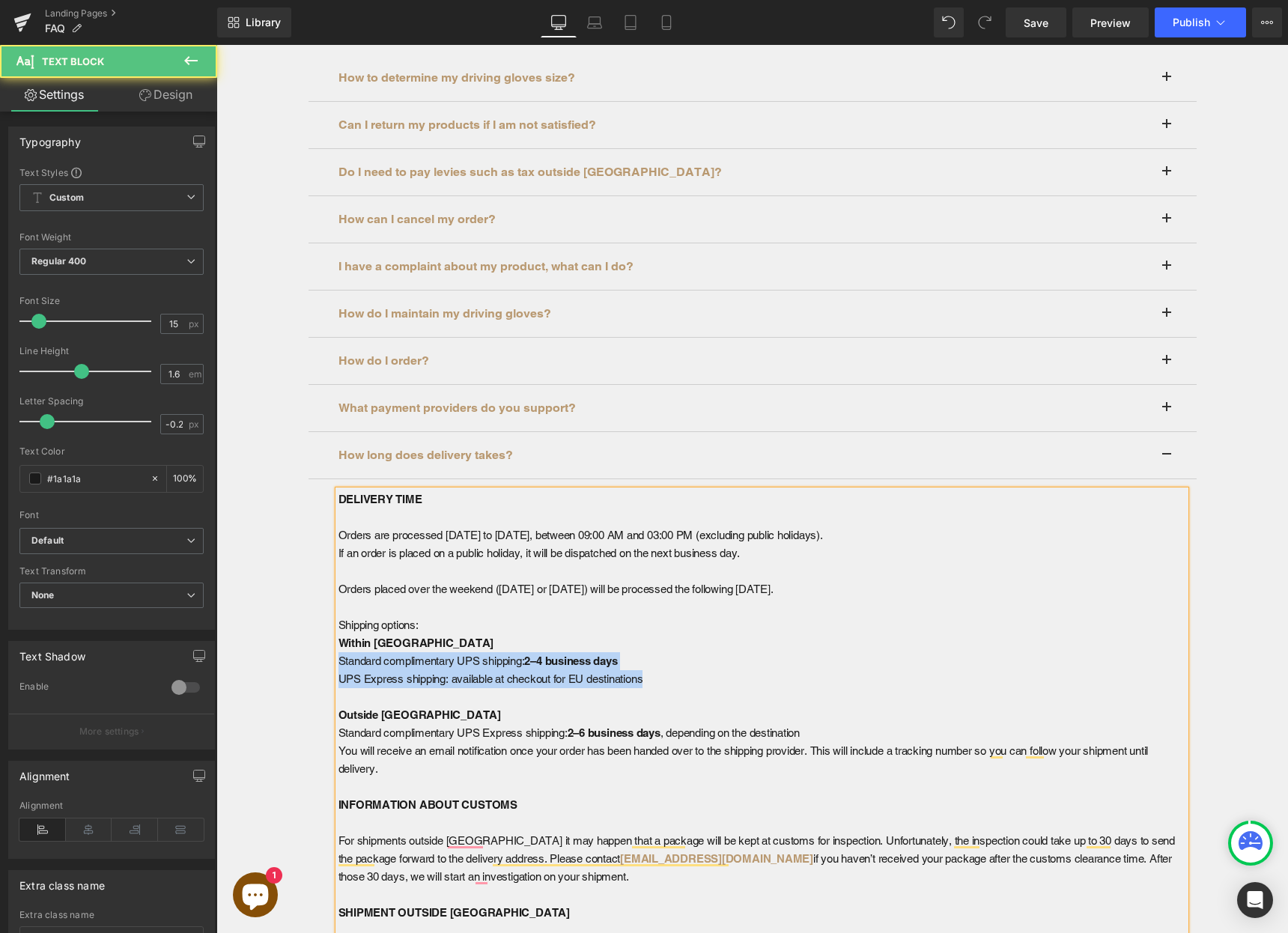
drag, startPoint x: 348, startPoint y: 663, endPoint x: 668, endPoint y: 673, distance: 320.2
click at [668, 673] on p "Within [GEOGRAPHIC_DATA] Standard complimentary UPS shipping: 2–4 business days…" at bounding box center [762, 661] width 847 height 54
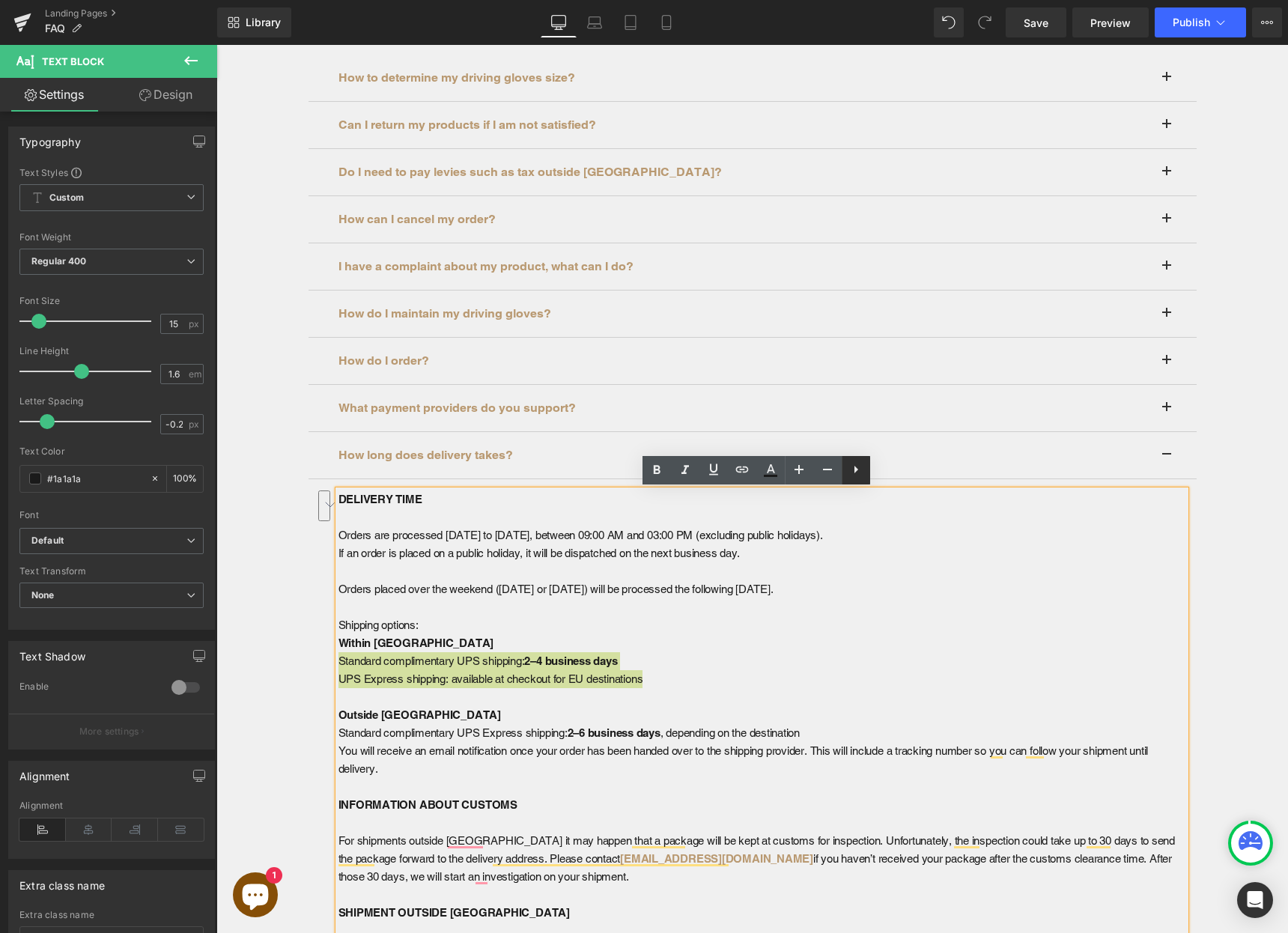
click at [854, 470] on icon at bounding box center [856, 469] width 4 height 8
click at [828, 472] on icon at bounding box center [827, 468] width 18 height 18
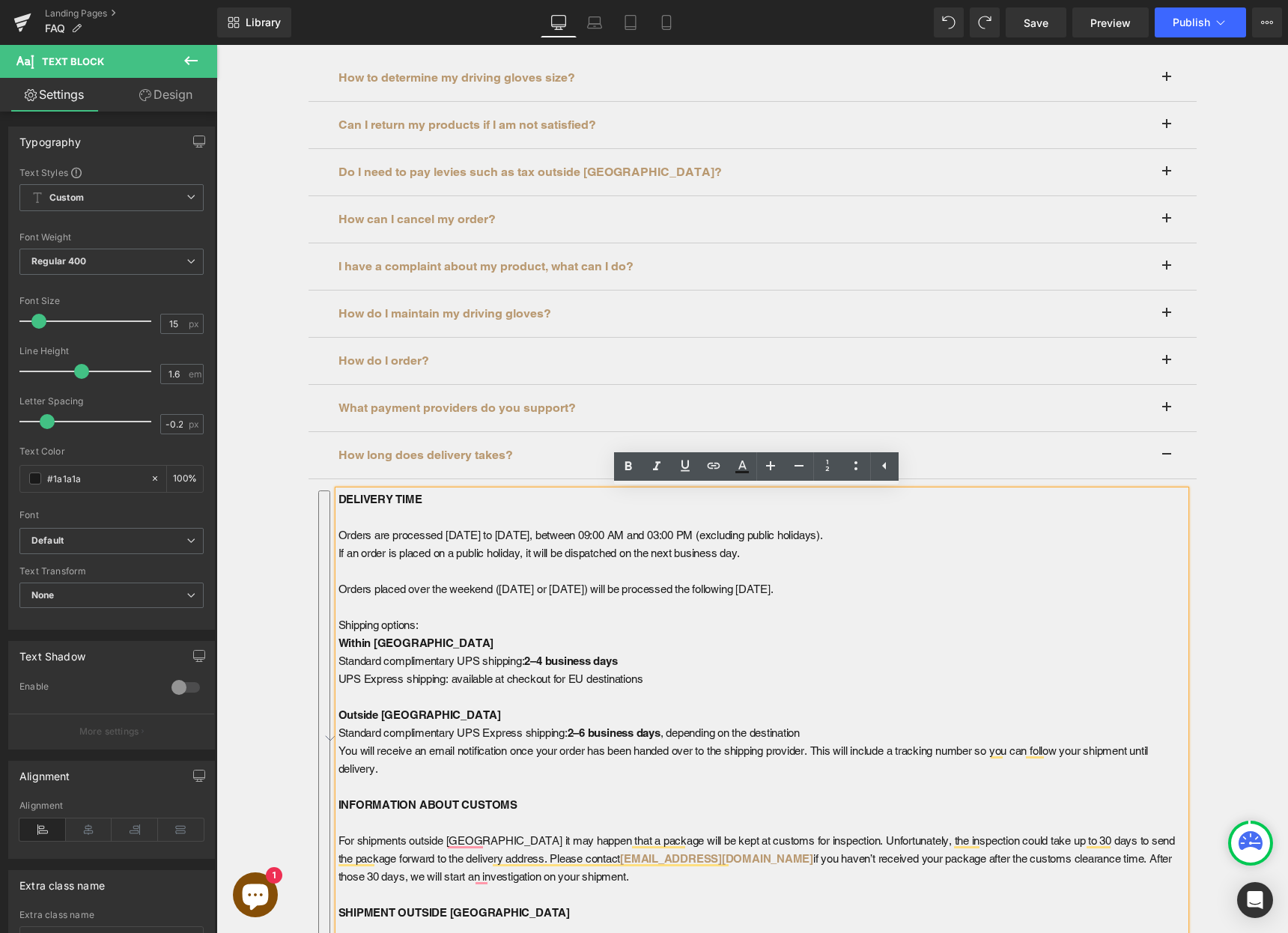
click at [823, 729] on p "Outside [GEOGRAPHIC_DATA] Standard complimentary UPS Express shipping: 2–6 busi…" at bounding box center [762, 714] width 847 height 54
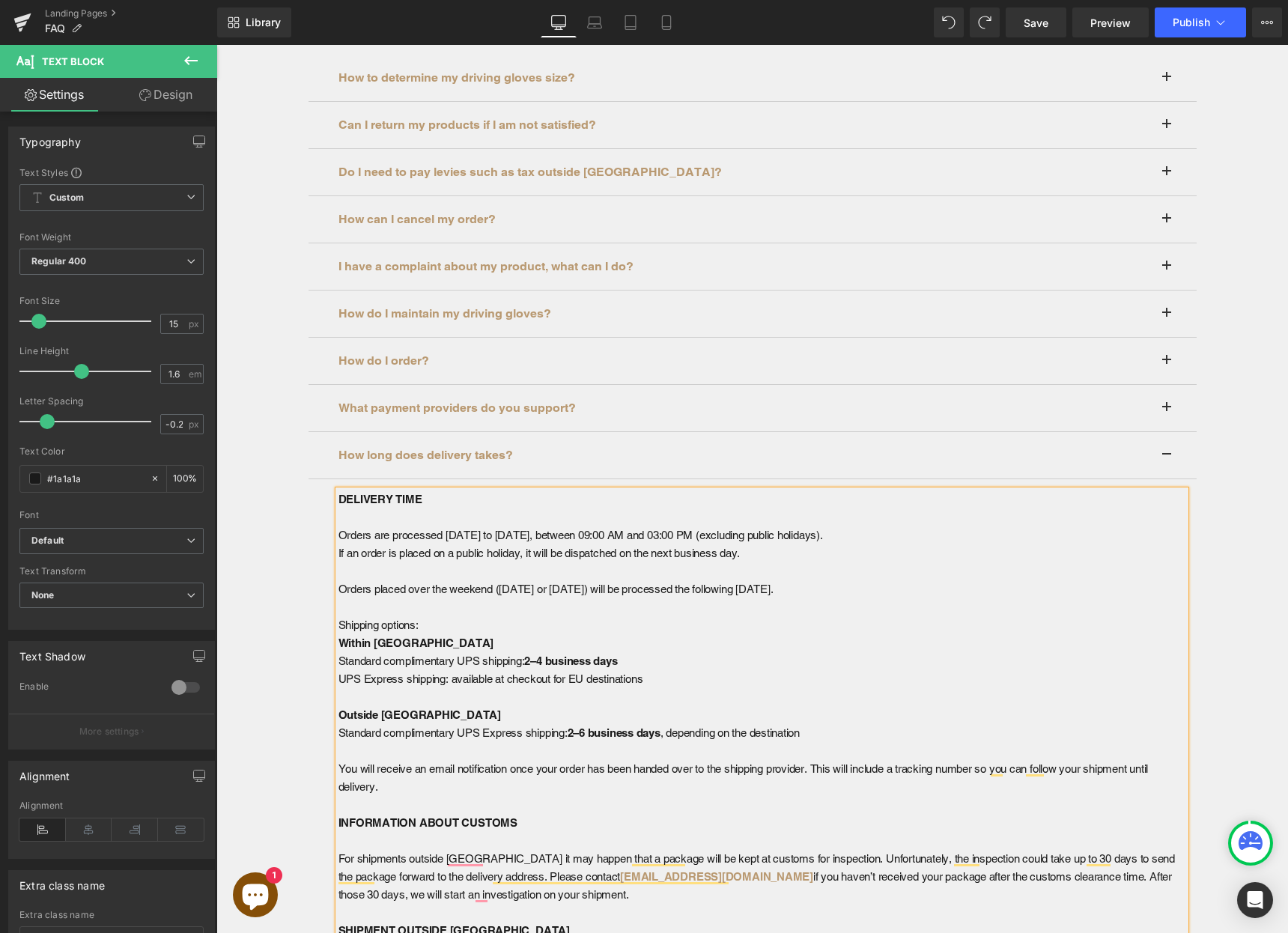
click at [817, 769] on p "You will receive an email notification once your order has been handed over to …" at bounding box center [762, 778] width 847 height 36
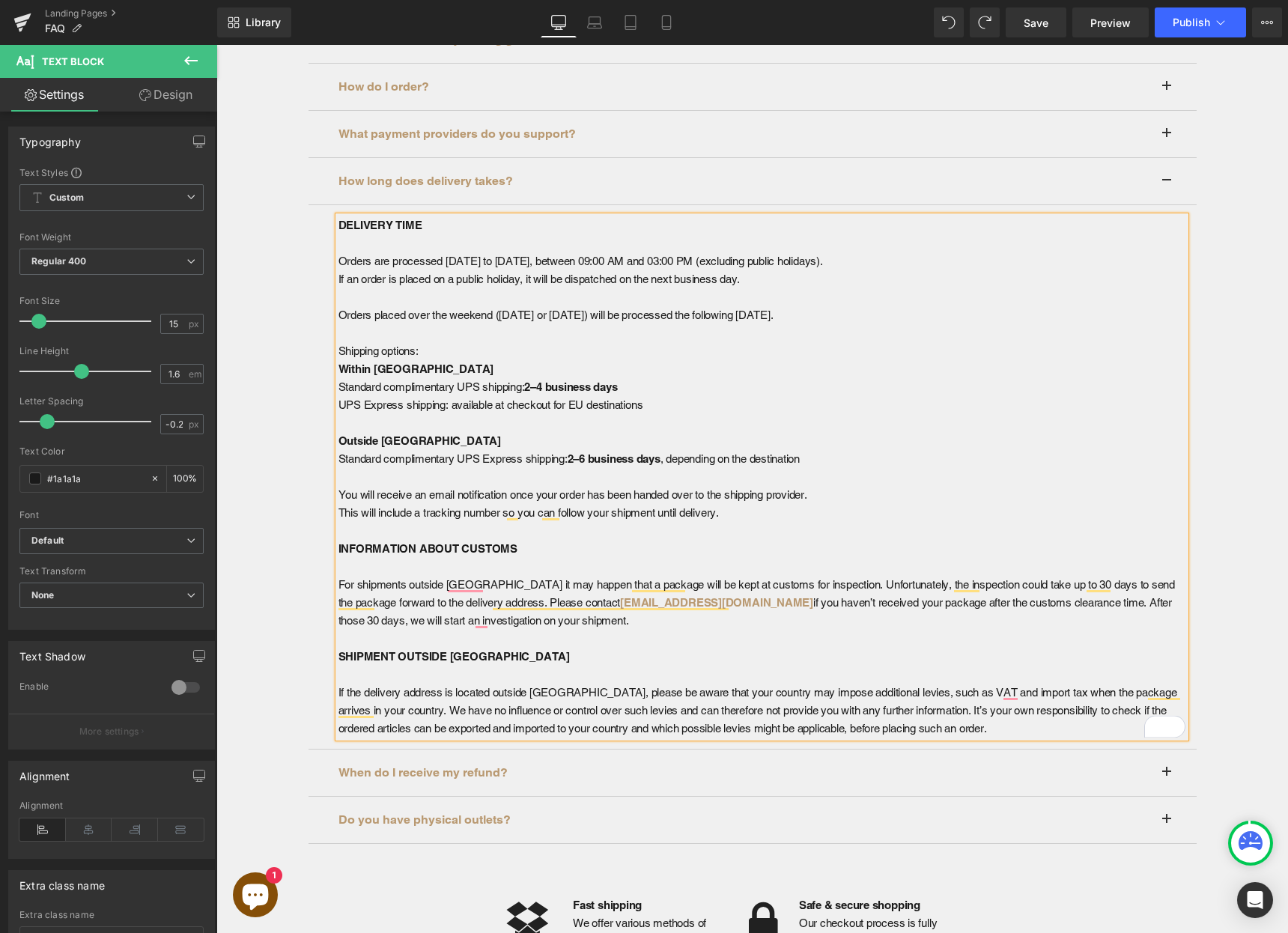
scroll to position [796, 0]
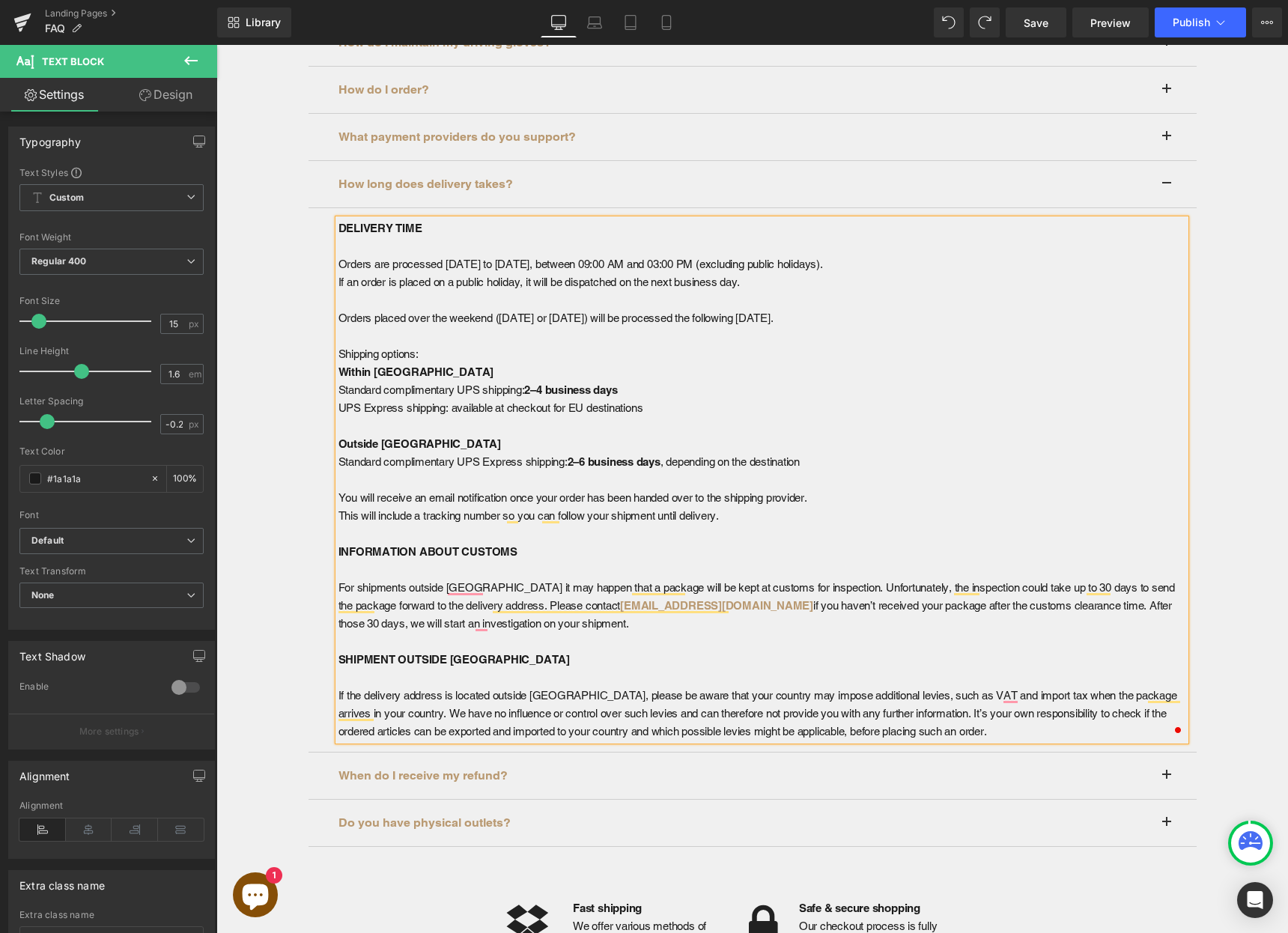
click at [552, 714] on p "If the delivery address is located outside [GEOGRAPHIC_DATA], please be aware t…" at bounding box center [762, 712] width 847 height 54
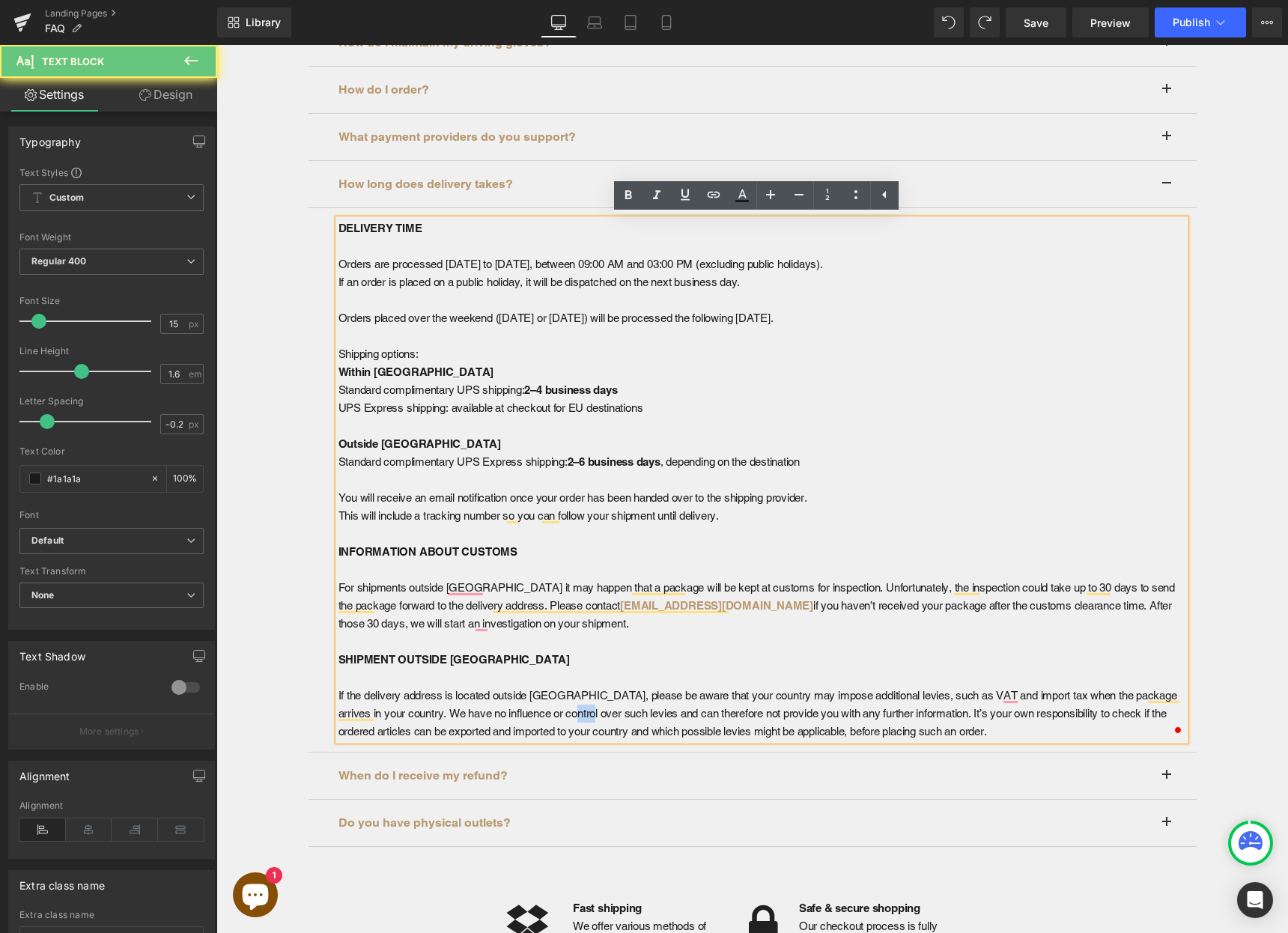
click at [552, 714] on p "If the delivery address is located outside [GEOGRAPHIC_DATA], please be aware t…" at bounding box center [762, 712] width 847 height 54
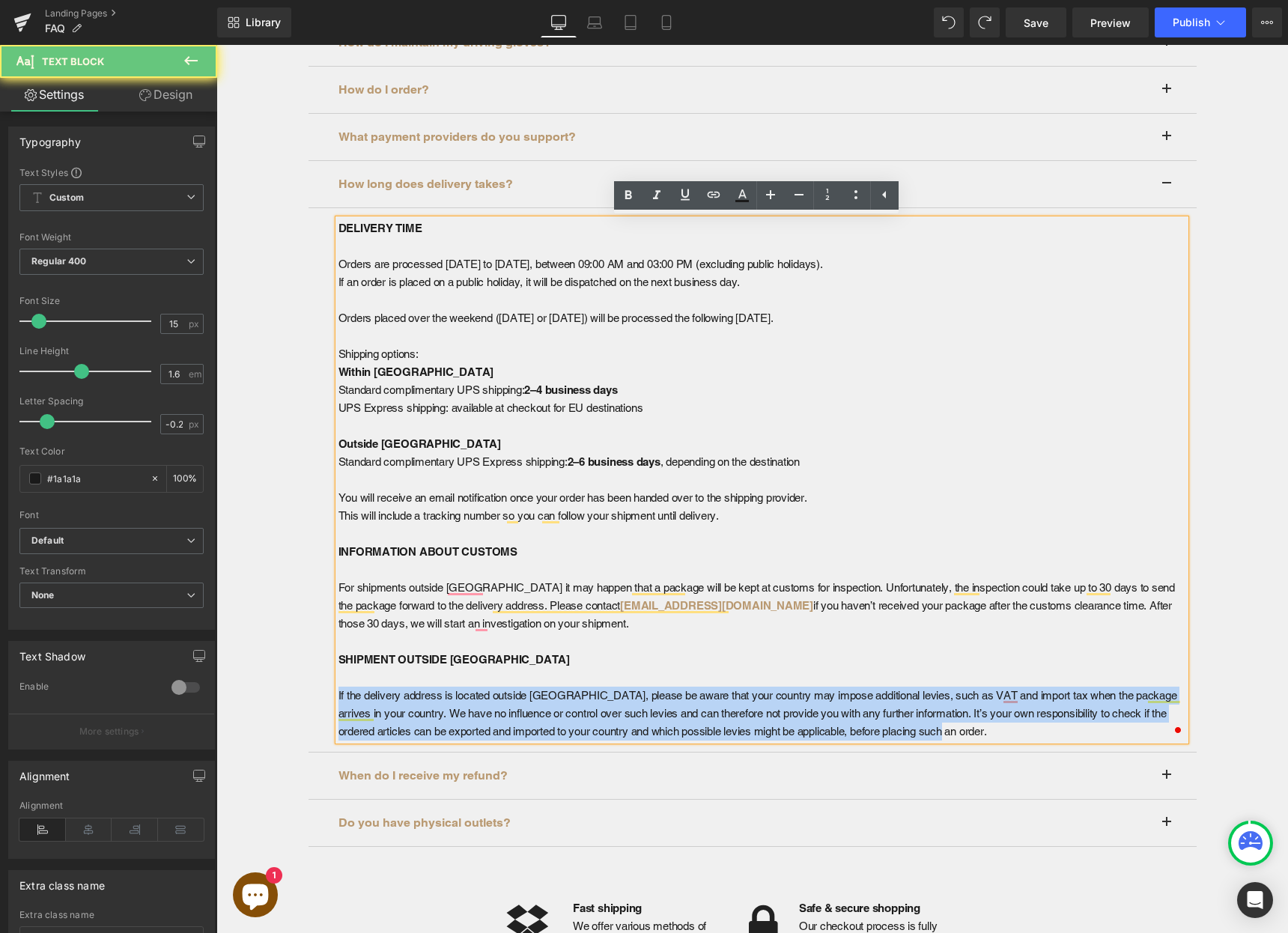
click at [552, 714] on p "If the delivery address is located outside [GEOGRAPHIC_DATA], please be aware t…" at bounding box center [762, 712] width 847 height 54
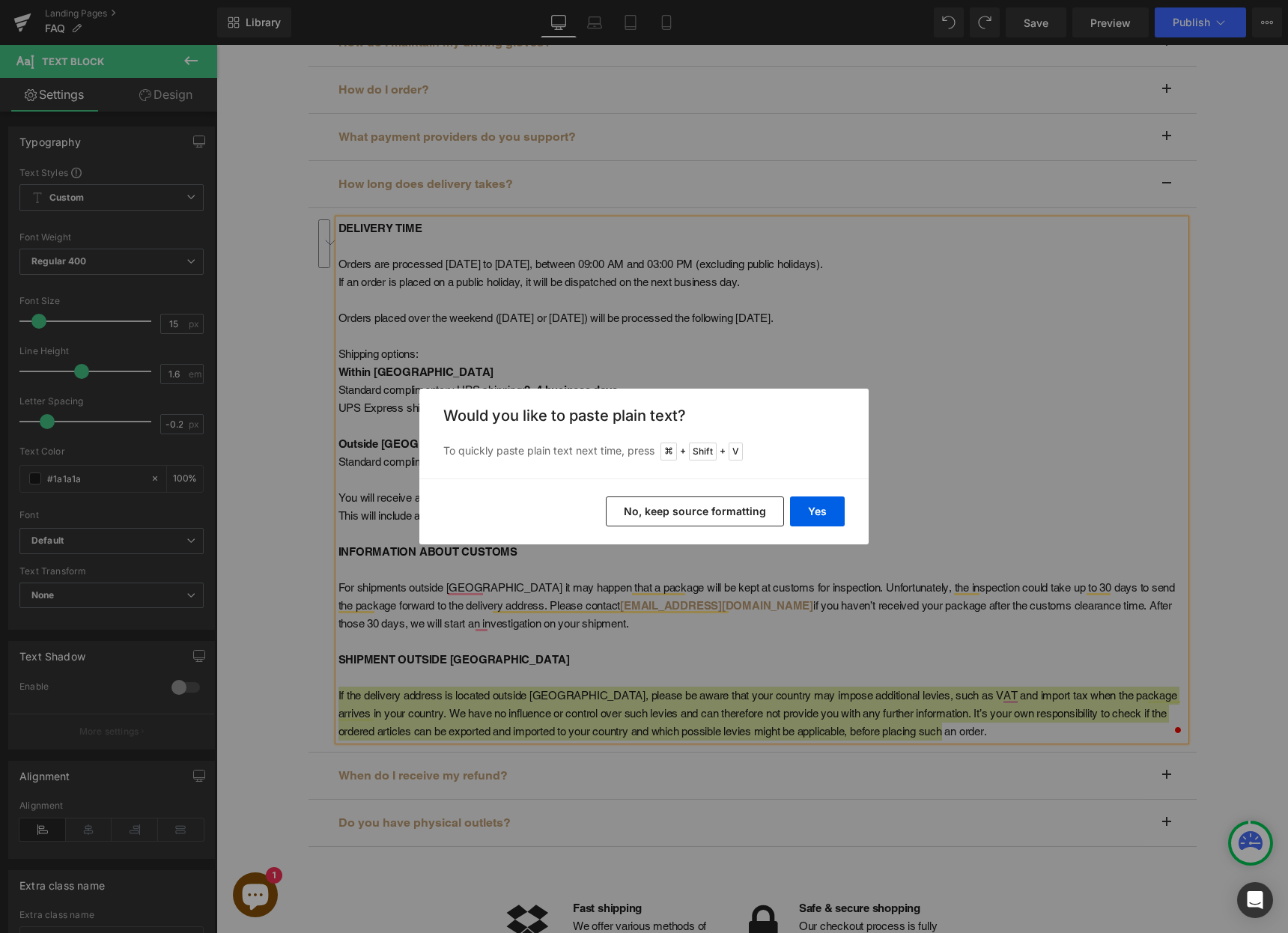
drag, startPoint x: 504, startPoint y: 467, endPoint x: 720, endPoint y: 514, distance: 221.1
click at [720, 514] on button "No, keep source formatting" at bounding box center [695, 512] width 178 height 30
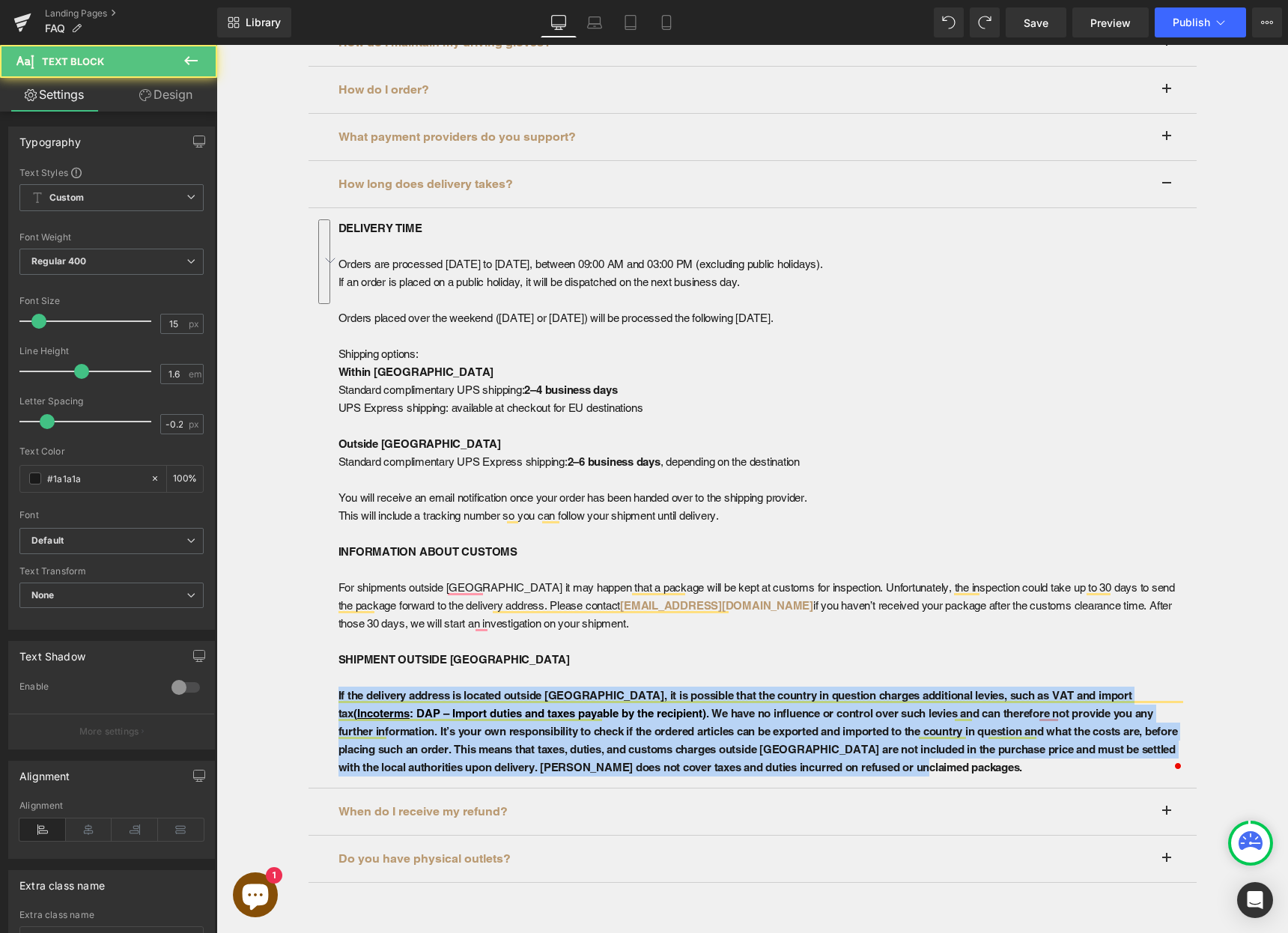
drag, startPoint x: 856, startPoint y: 767, endPoint x: 263, endPoint y: 696, distance: 597.2
click at [263, 696] on div "Frequently asked questions Heading Hero Banner Row How to determine my driving …" at bounding box center [752, 453] width 1072 height 2147
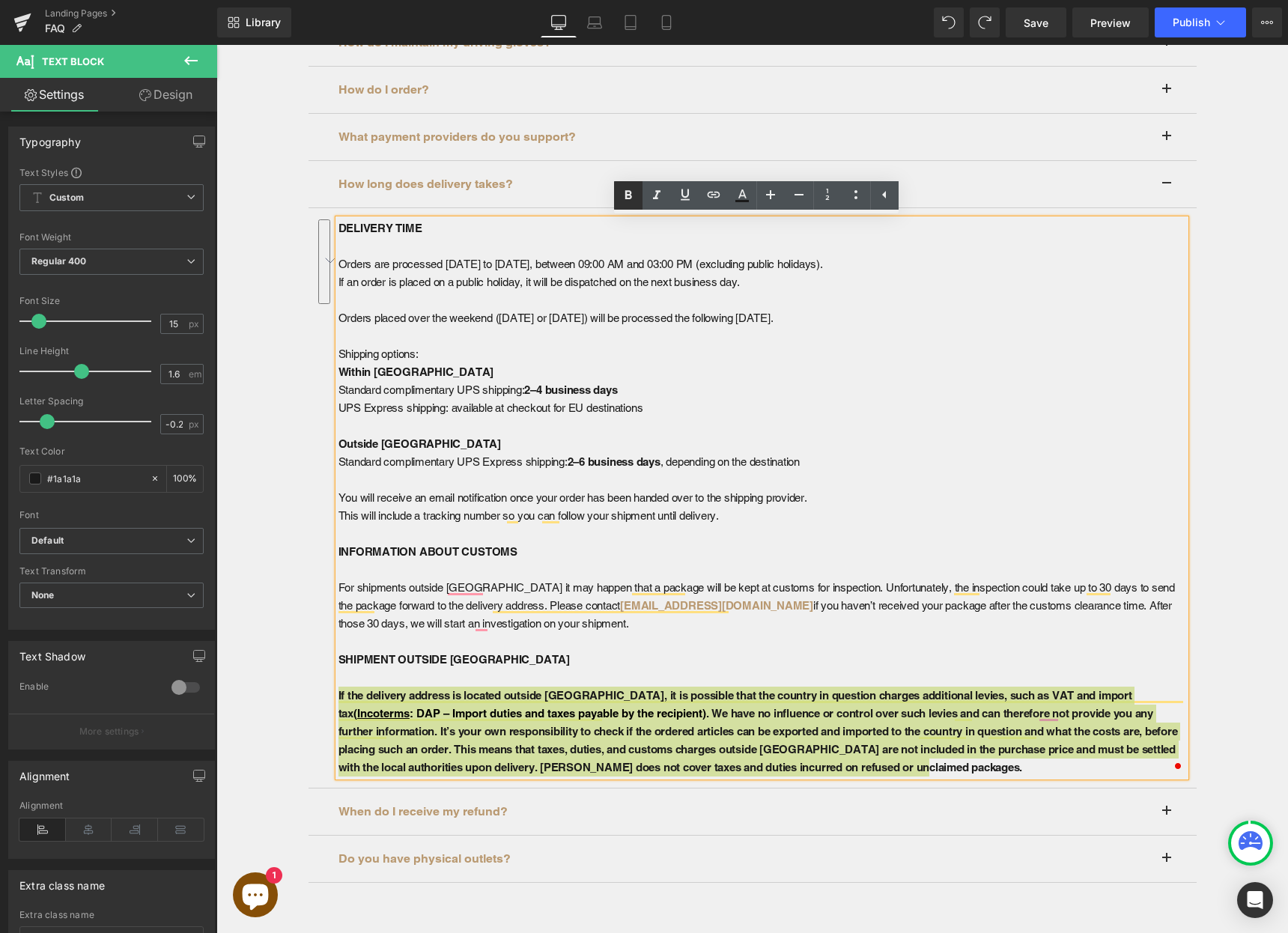
click at [625, 198] on icon at bounding box center [627, 195] width 7 height 9
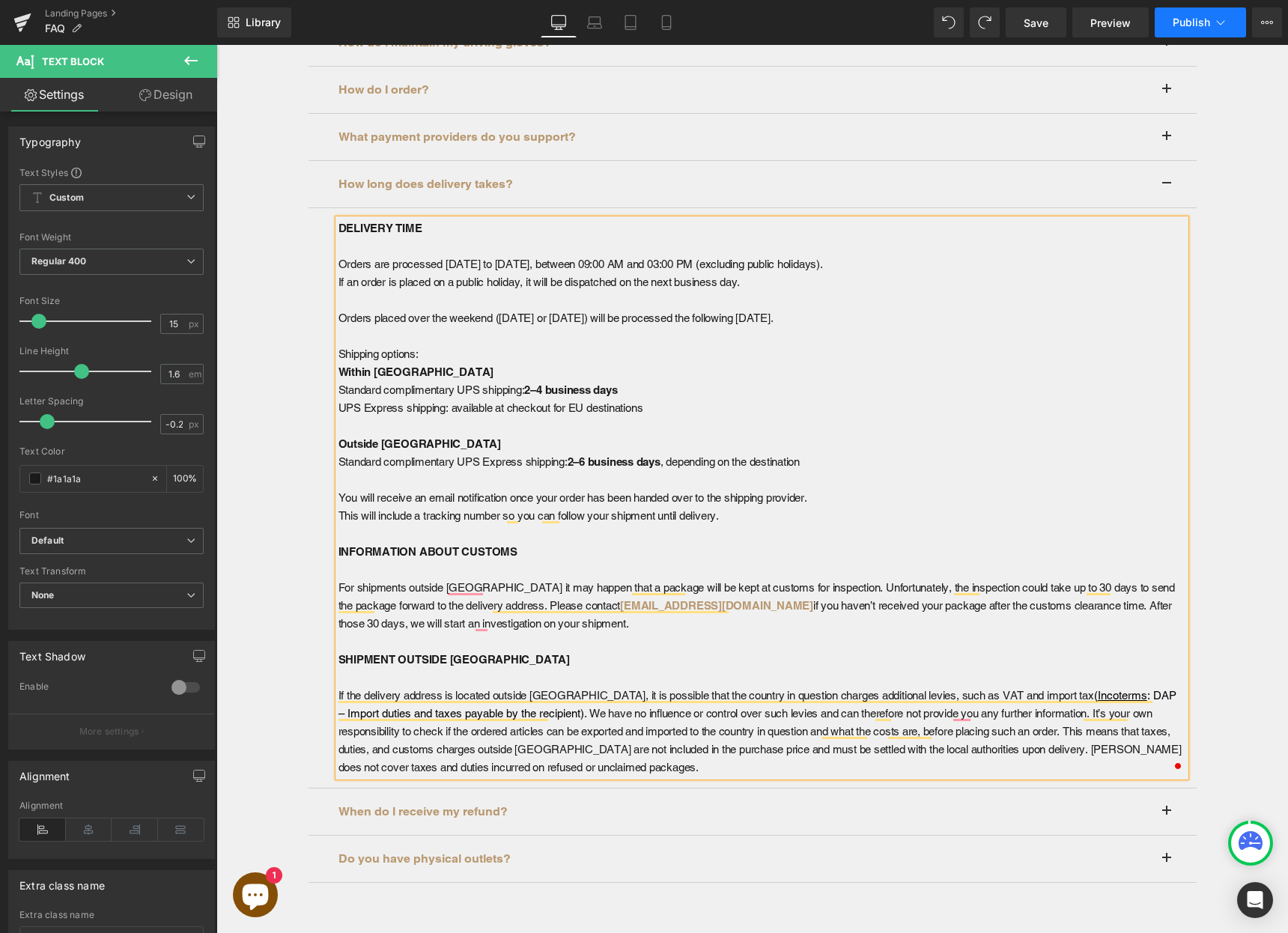
click at [1172, 24] on button "Publish" at bounding box center [1200, 23] width 91 height 30
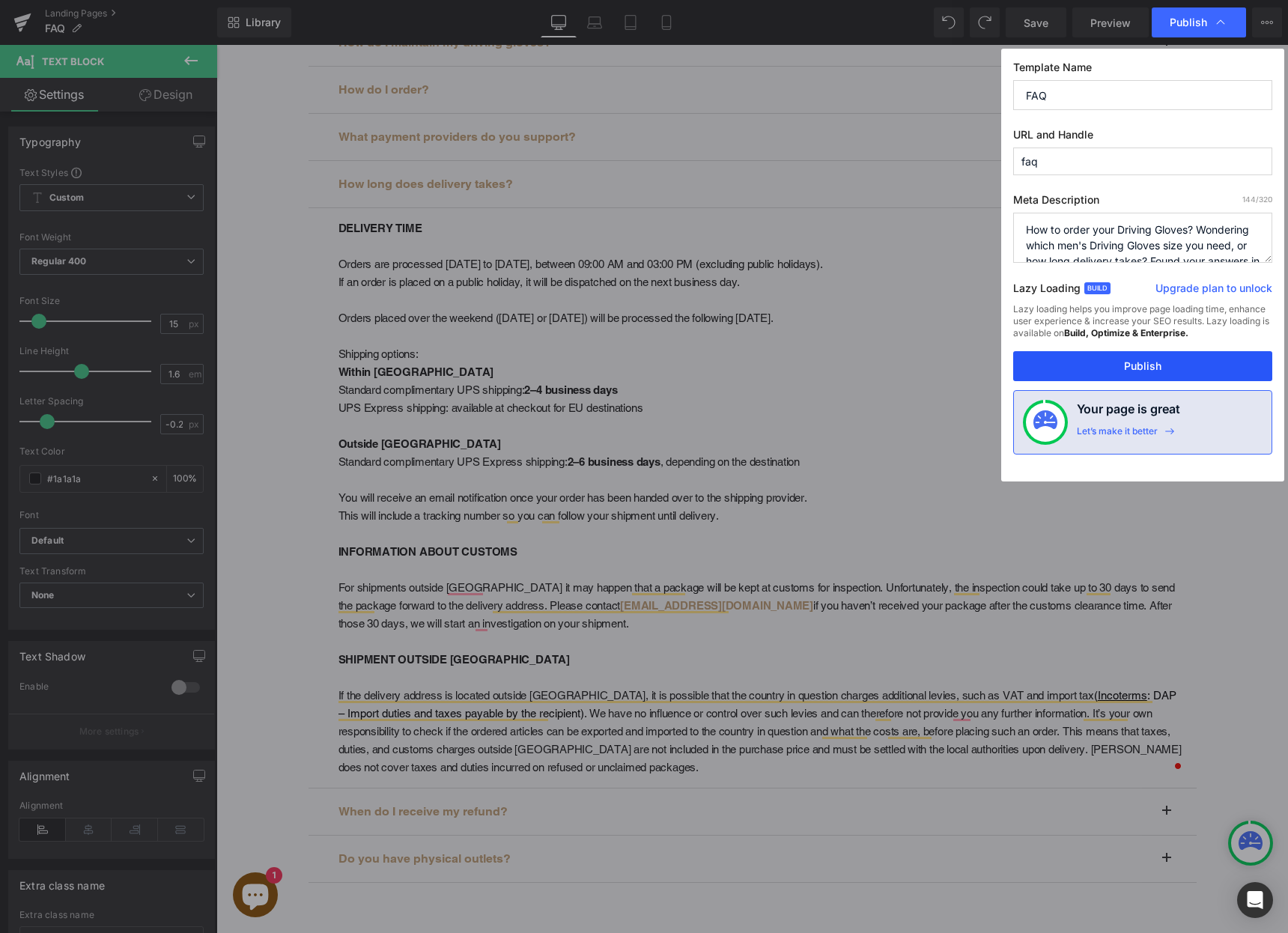
click at [1143, 372] on button "Publish" at bounding box center [1143, 366] width 259 height 30
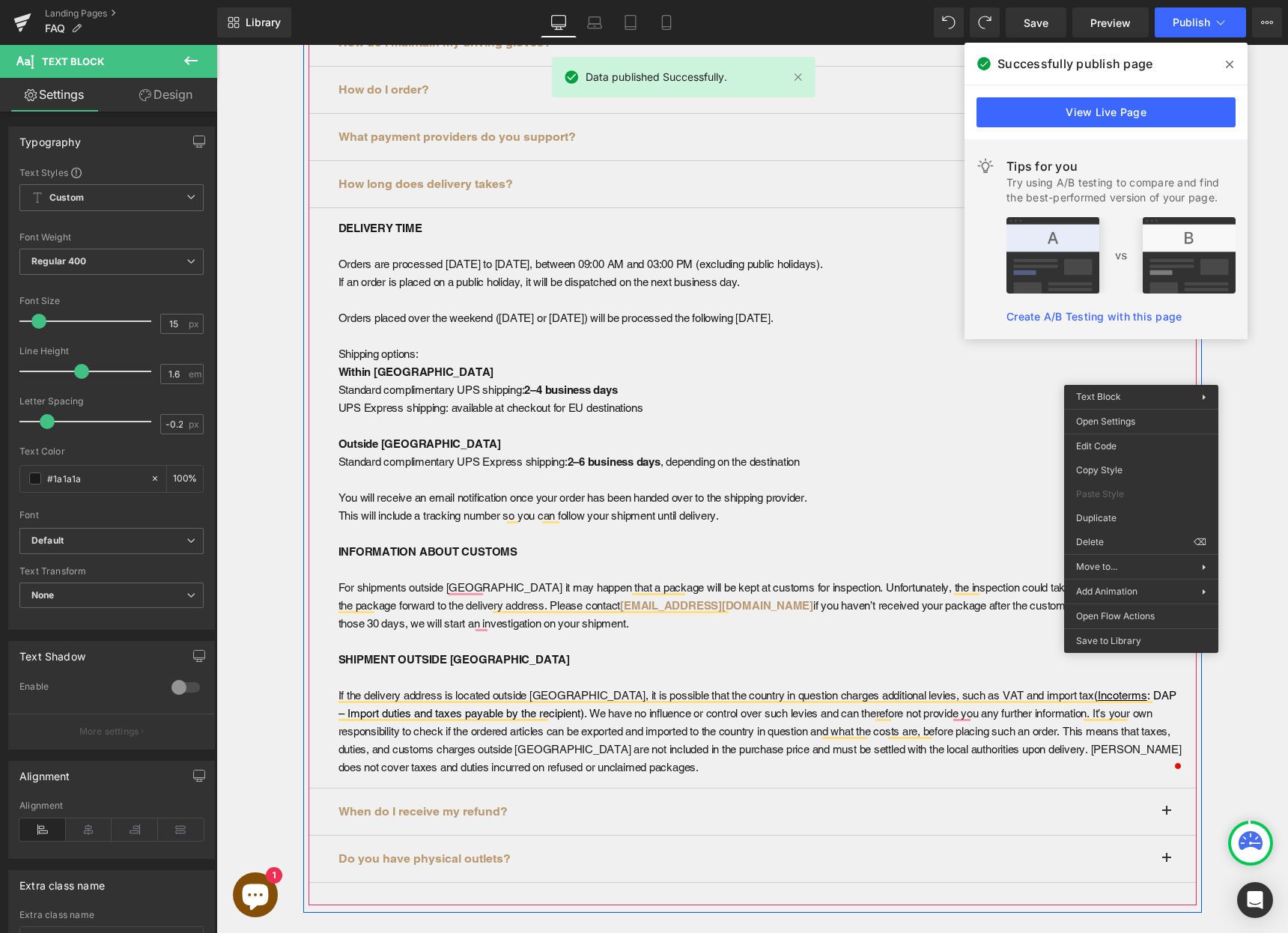
click at [506, 345] on p "Shipping options:" at bounding box center [762, 353] width 847 height 18
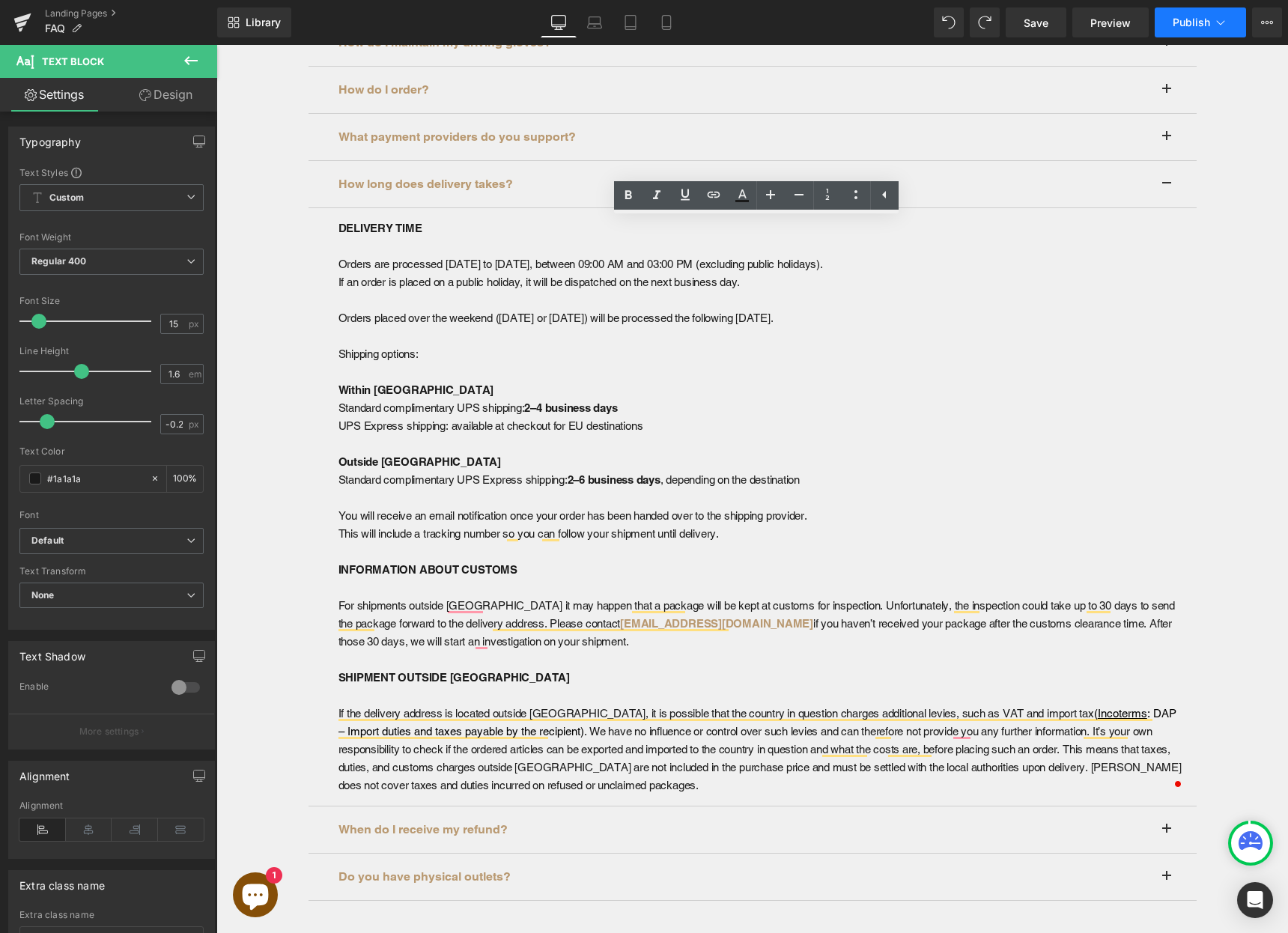
click at [1185, 24] on span "Publish" at bounding box center [1192, 22] width 38 height 12
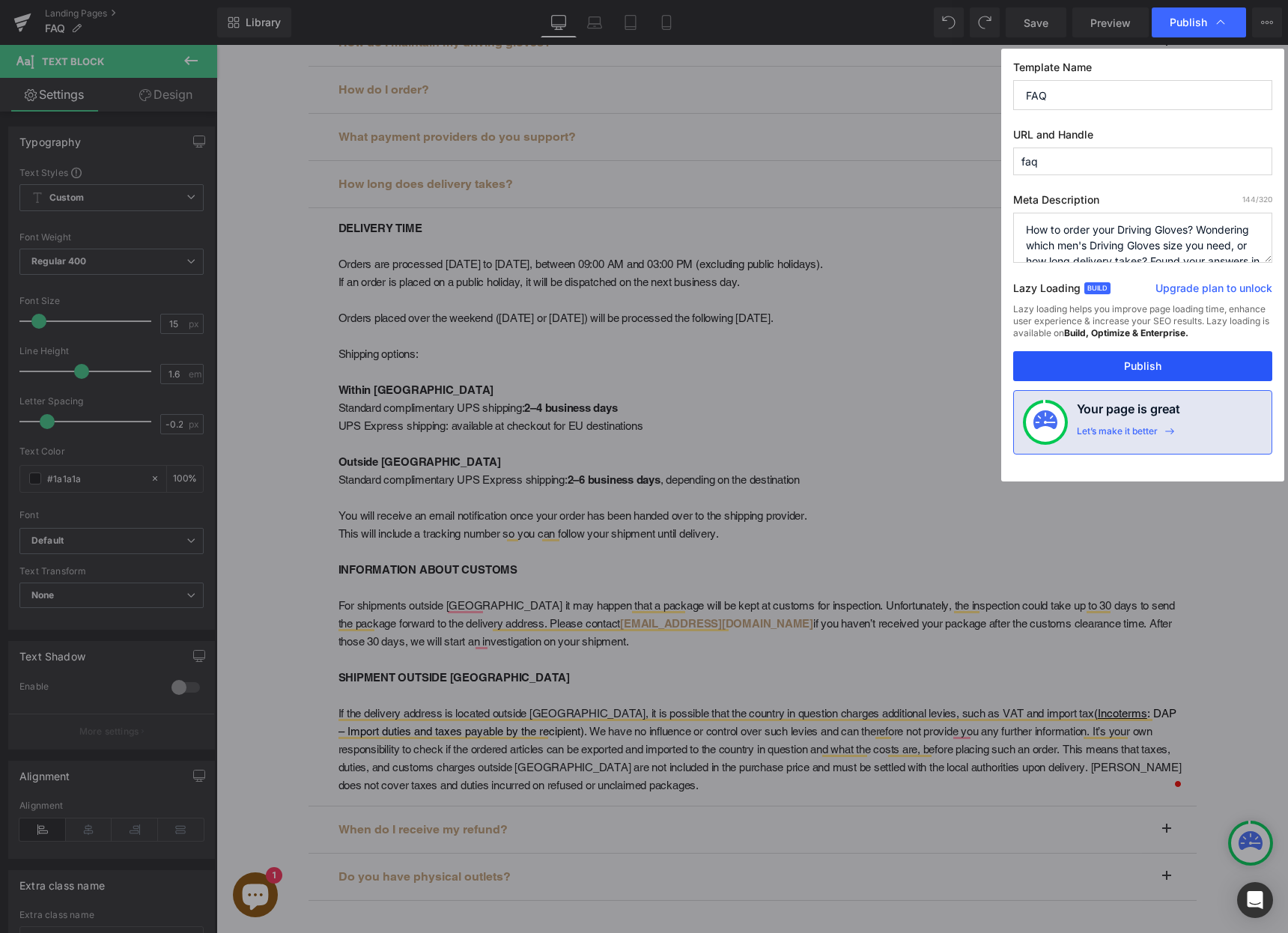
click at [1114, 370] on button "Publish" at bounding box center [1143, 366] width 259 height 30
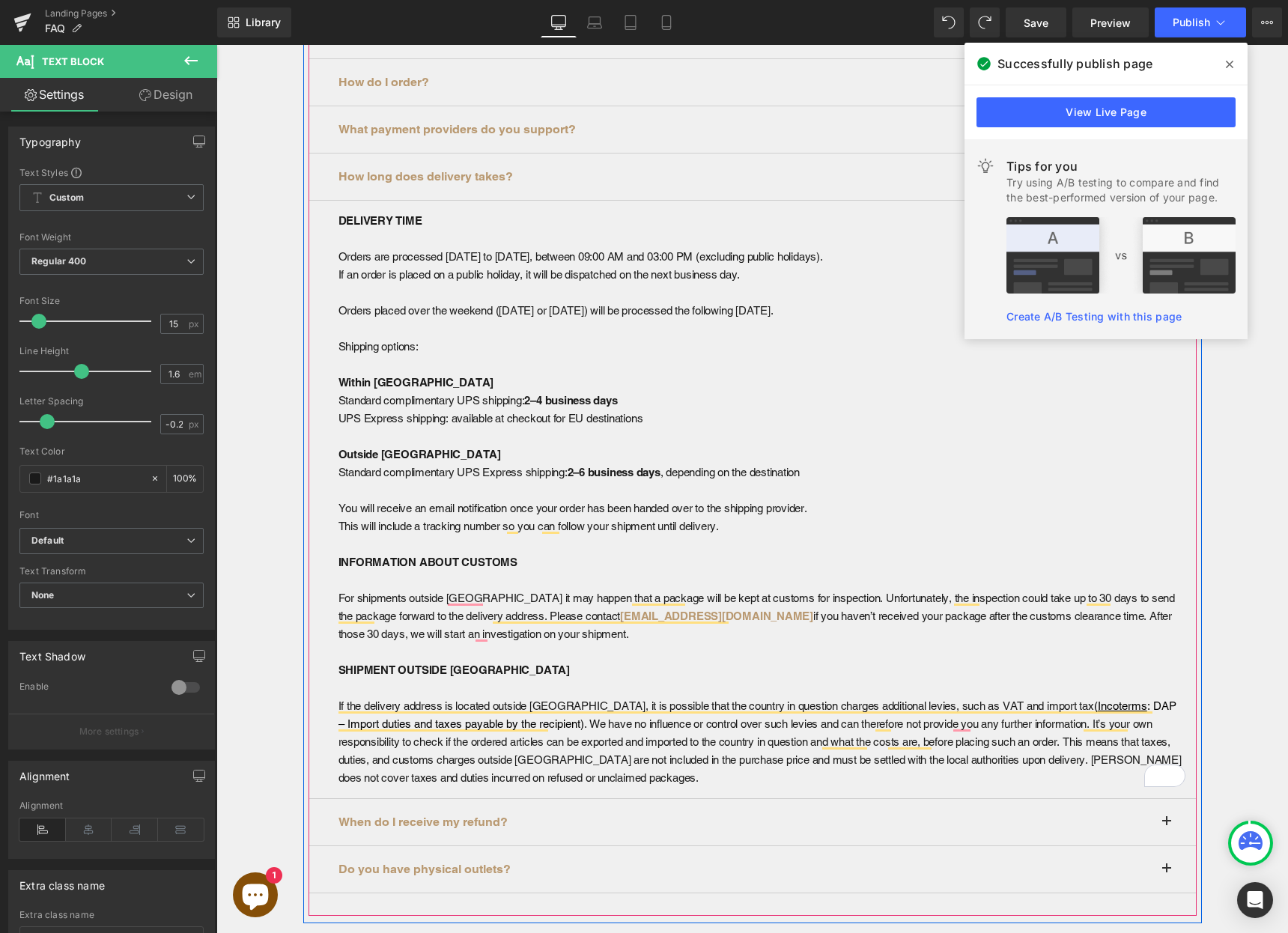
scroll to position [858, 0]
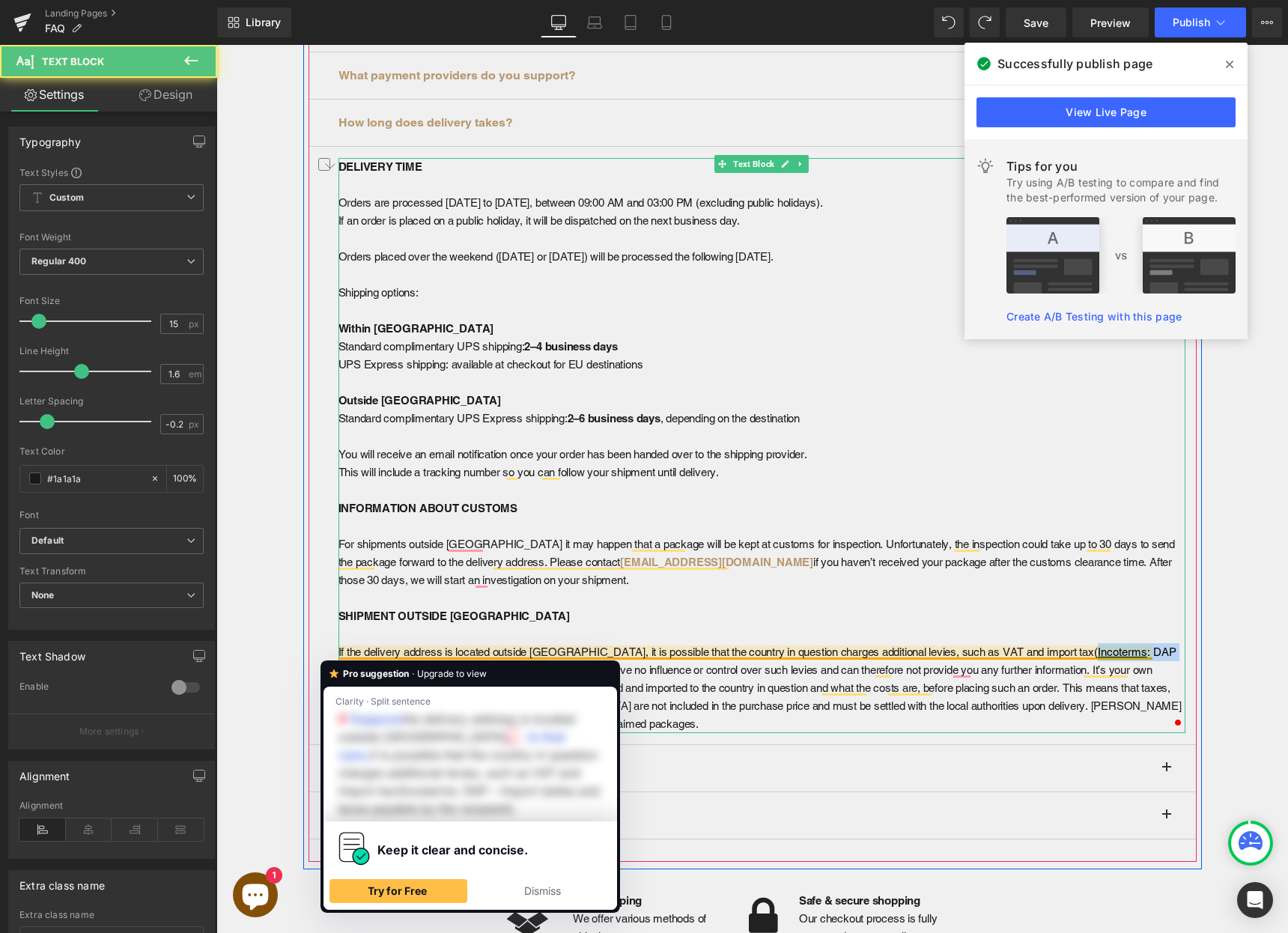
drag, startPoint x: 1023, startPoint y: 655, endPoint x: 1146, endPoint y: 657, distance: 123.0
click at [1147, 657] on p "If the delivery address is located outside [GEOGRAPHIC_DATA], it is possible th…" at bounding box center [762, 687] width 847 height 90
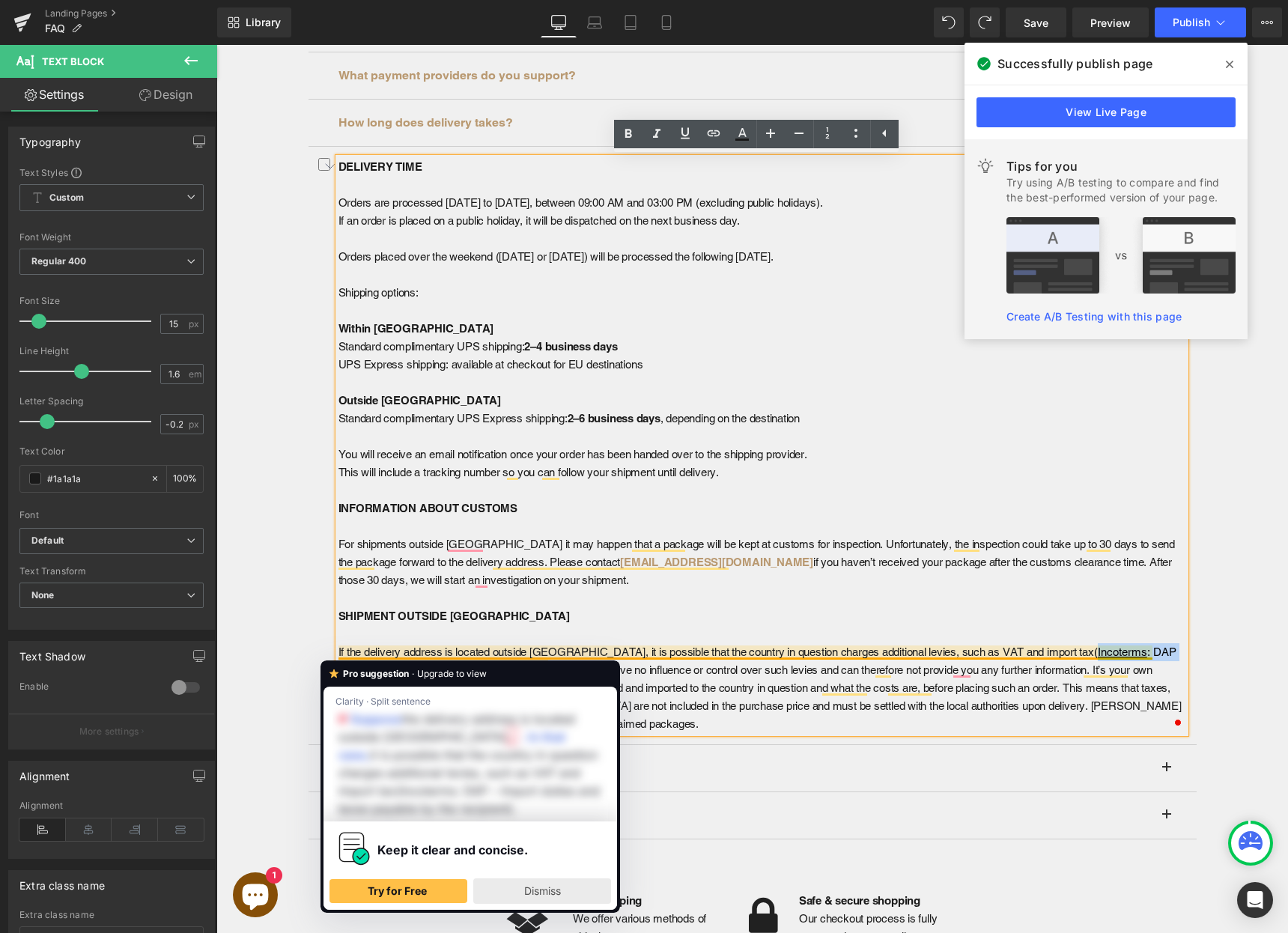
click at [543, 889] on span "Dismiss" at bounding box center [542, 891] width 37 height 13
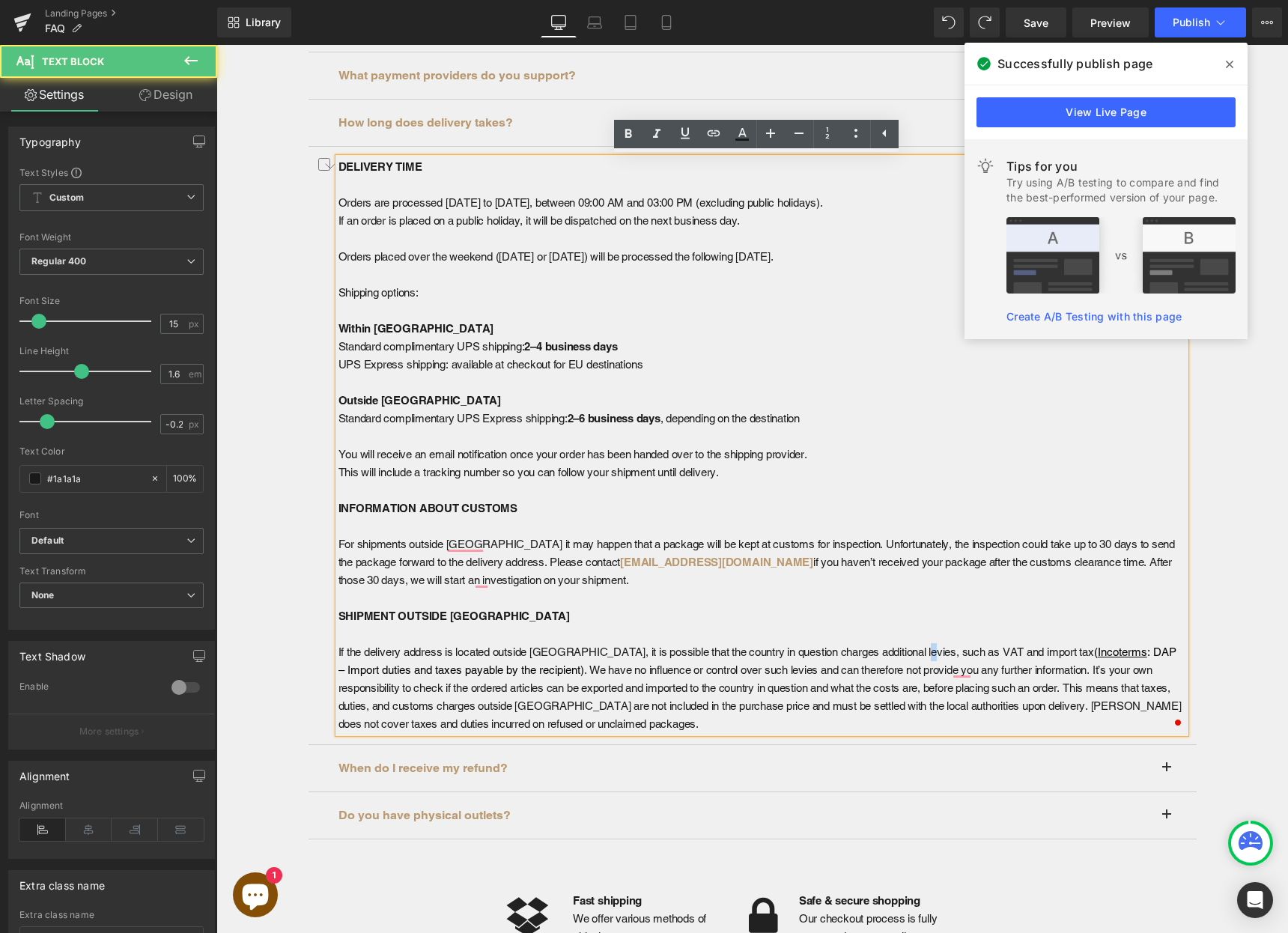
click at [917, 647] on span "If the delivery address is located outside [GEOGRAPHIC_DATA], it is possible th…" at bounding box center [716, 652] width 755 height 13
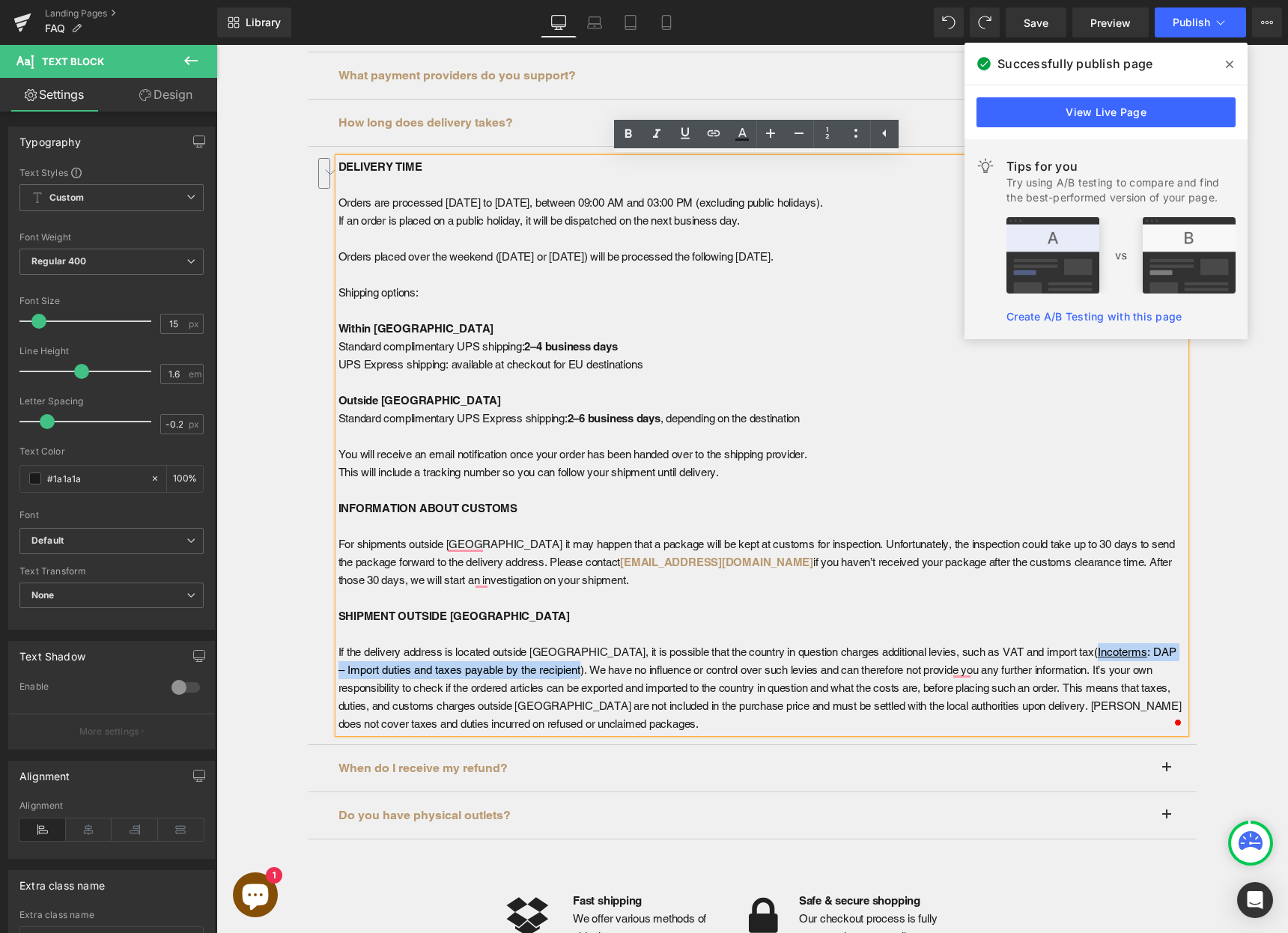
drag, startPoint x: 1024, startPoint y: 653, endPoint x: 537, endPoint y: 672, distance: 487.4
click at [537, 672] on p "If the delivery address is located outside [GEOGRAPHIC_DATA], it is possible th…" at bounding box center [762, 687] width 847 height 90
copy p "Incoterms : DAP – Import duties and taxes payable by the recipient"
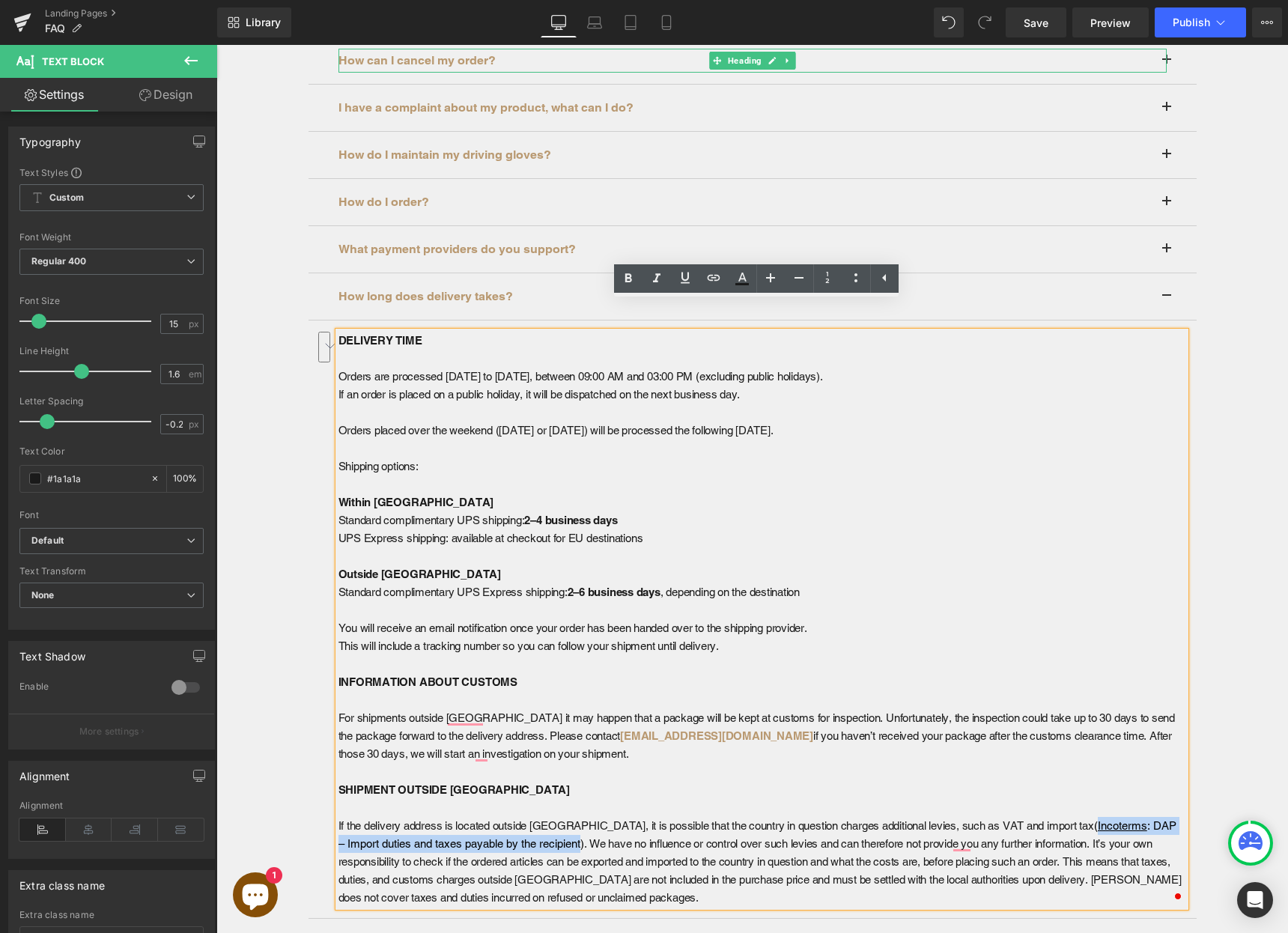
scroll to position [595, 0]
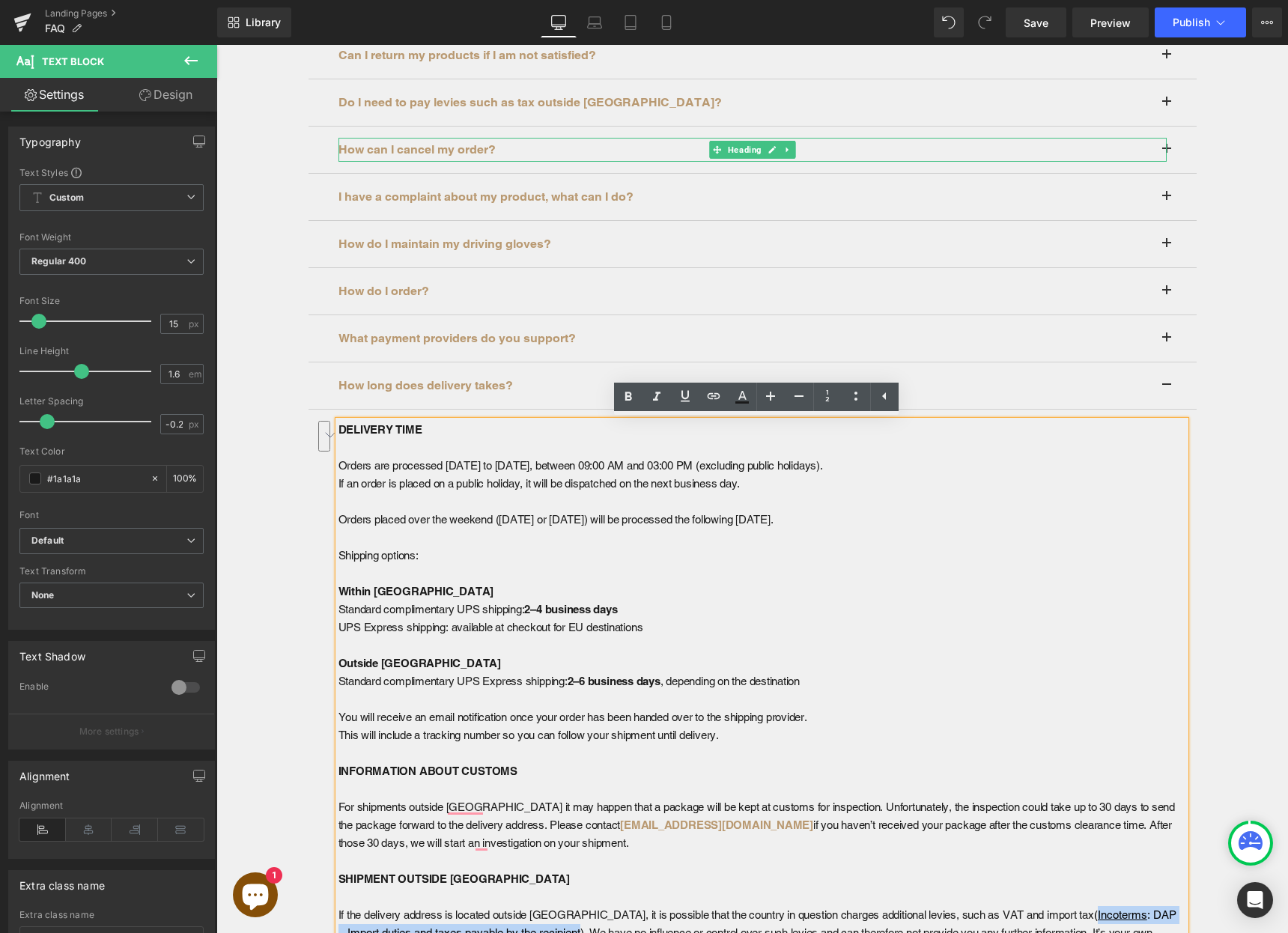
click at [440, 280] on div "How do I order? Heading" at bounding box center [752, 290] width 828 height 24
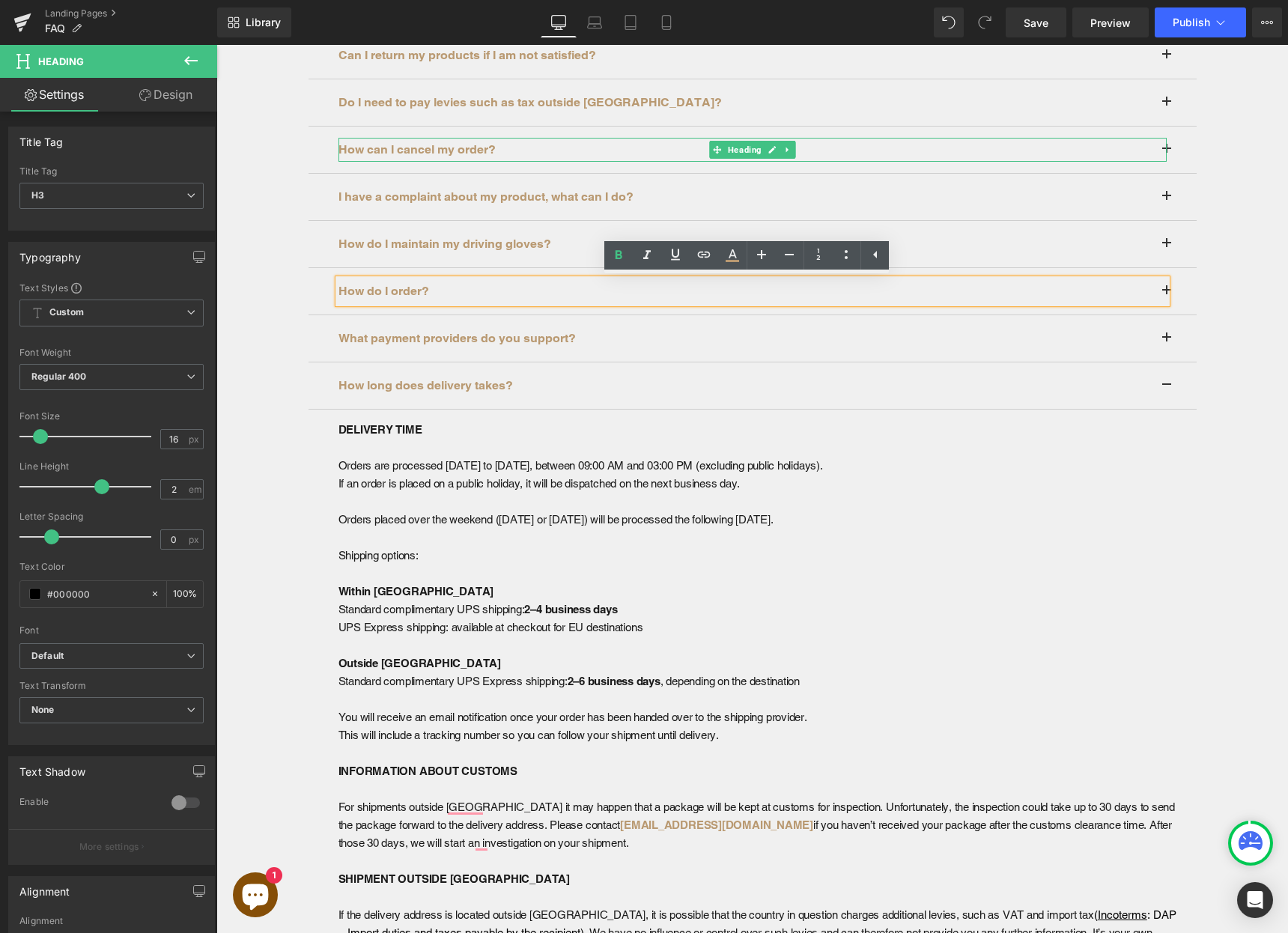
click at [1162, 290] on div "How do I order?" at bounding box center [752, 290] width 828 height 24
click at [1159, 290] on h3 "How do I order?" at bounding box center [752, 290] width 828 height 24
click at [1178, 289] on button at bounding box center [1181, 290] width 30 height 46
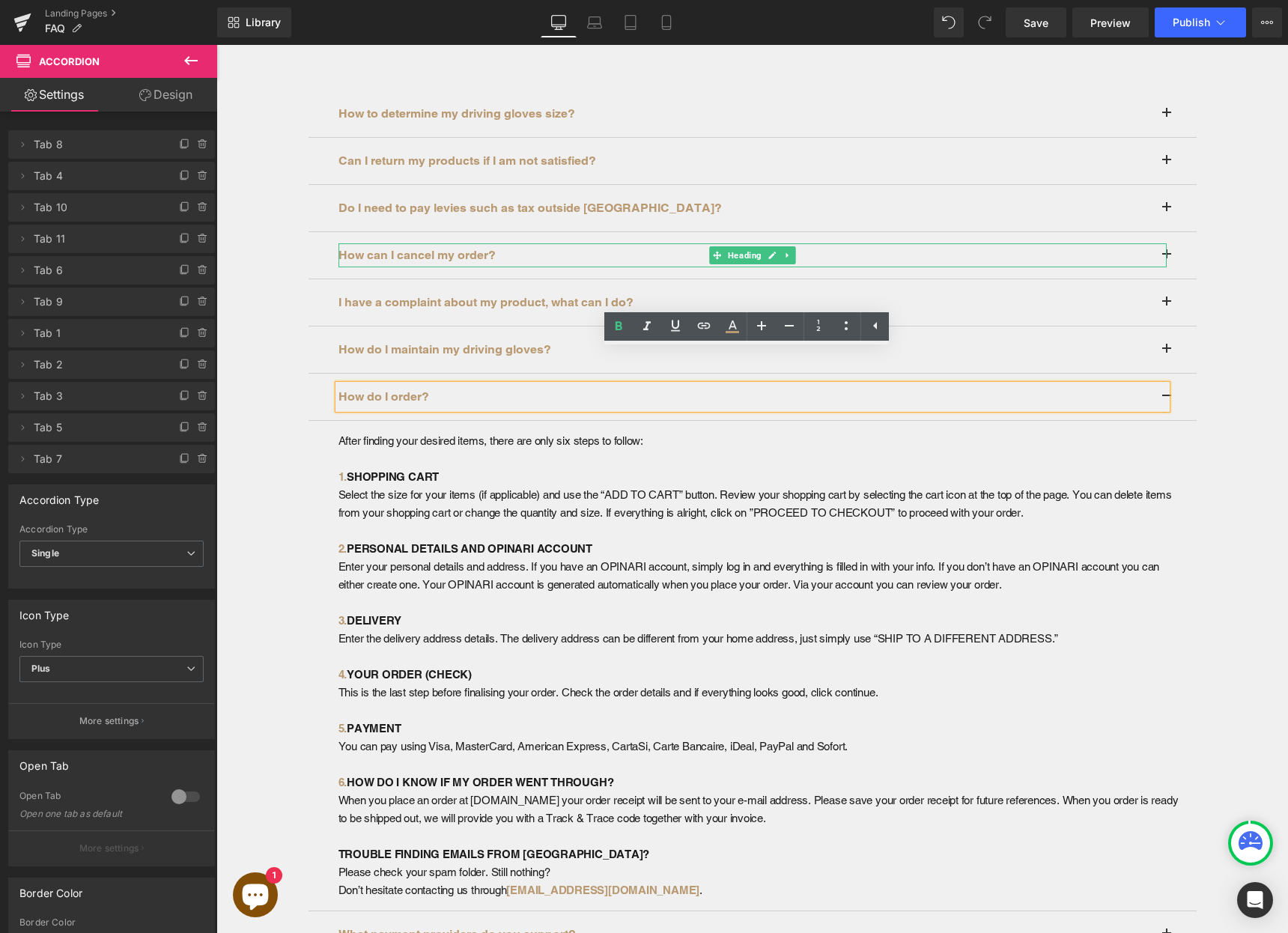
scroll to position [434, 0]
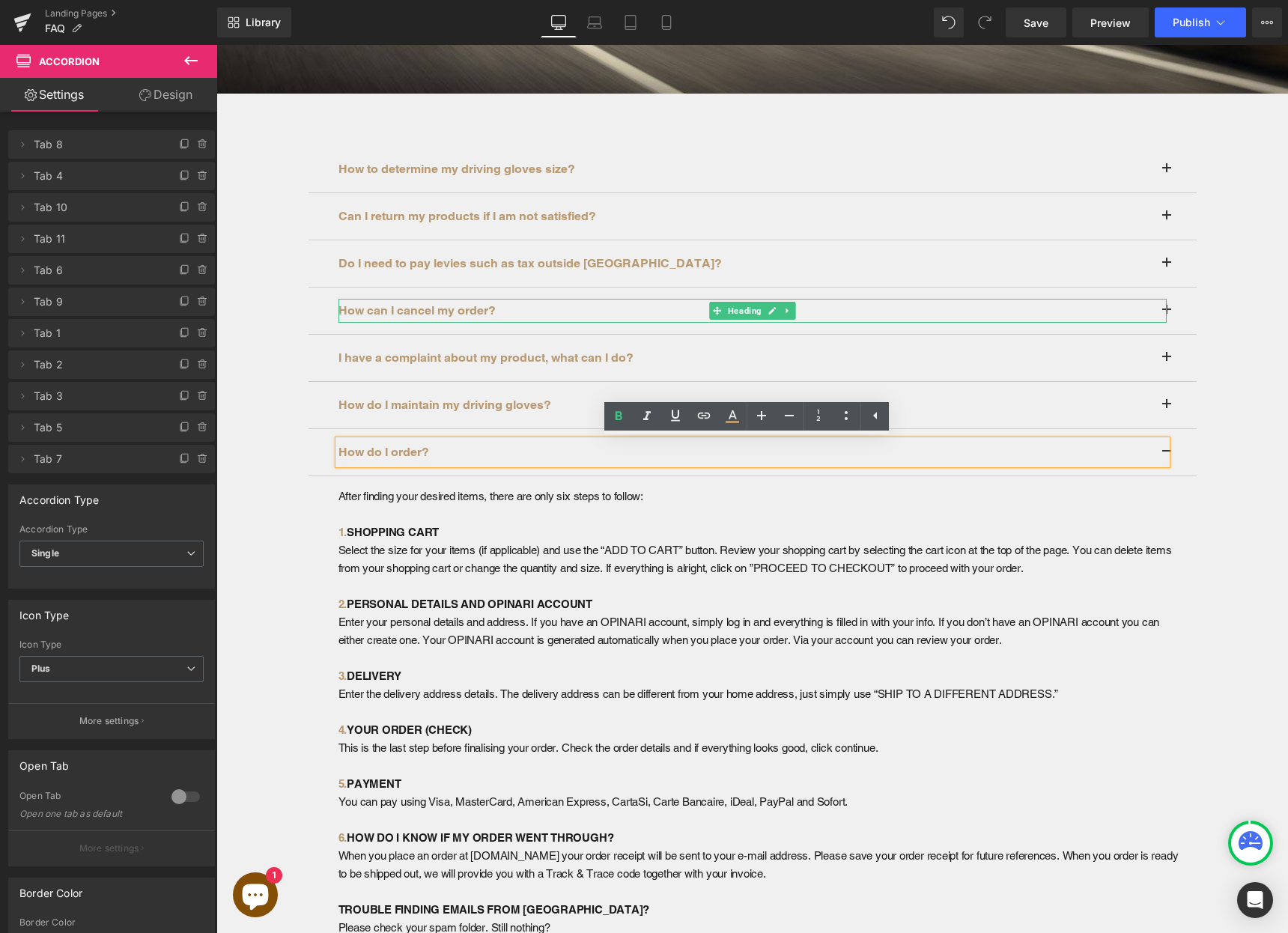
click at [1166, 268] on span at bounding box center [1166, 268] width 0 height 0
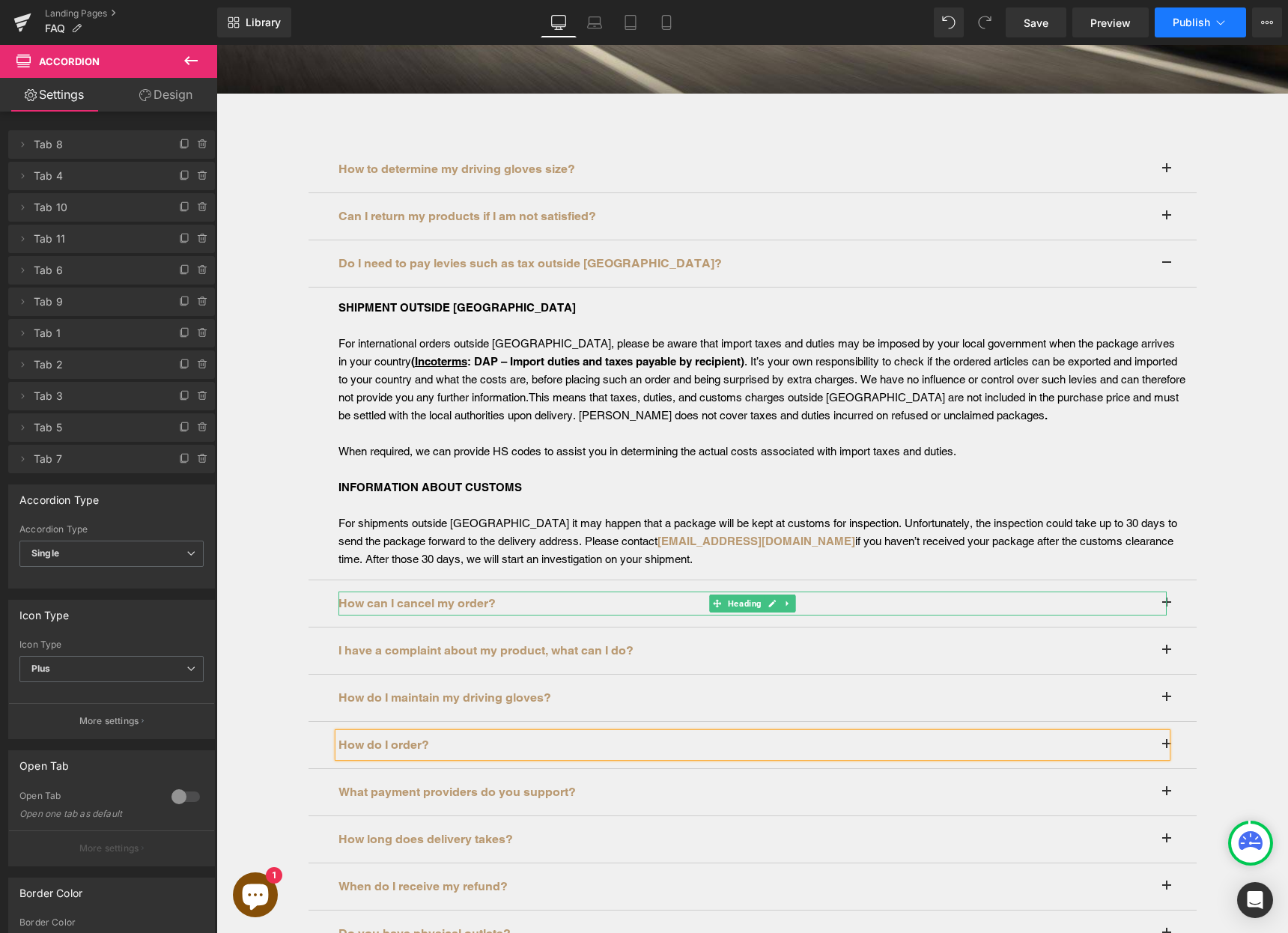
click at [1189, 27] on button "Publish" at bounding box center [1200, 23] width 91 height 30
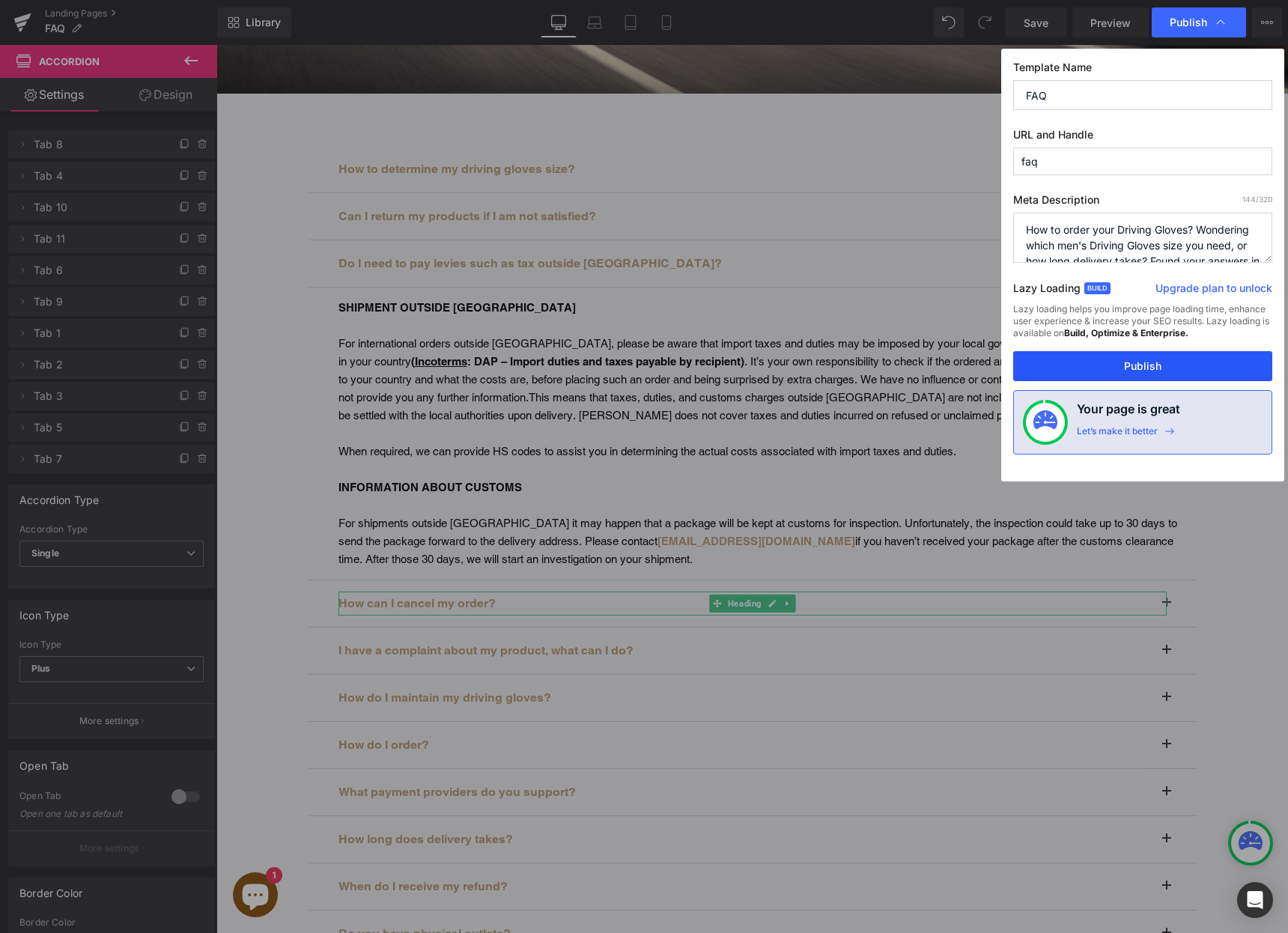
click at [1156, 365] on button "Publish" at bounding box center [1143, 366] width 259 height 30
